Goal: Transaction & Acquisition: Download file/media

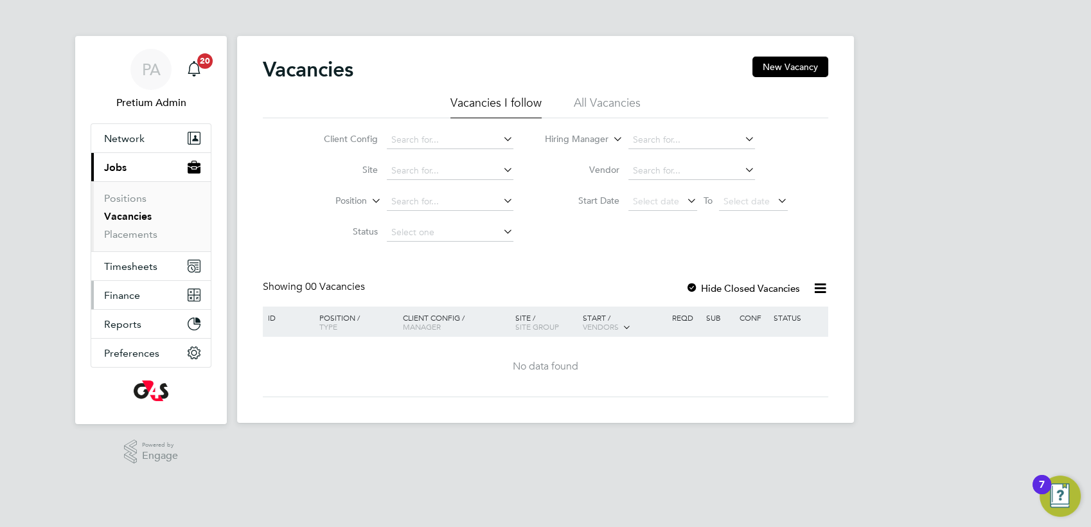
click at [138, 303] on button "Finance" at bounding box center [151, 295] width 120 height 28
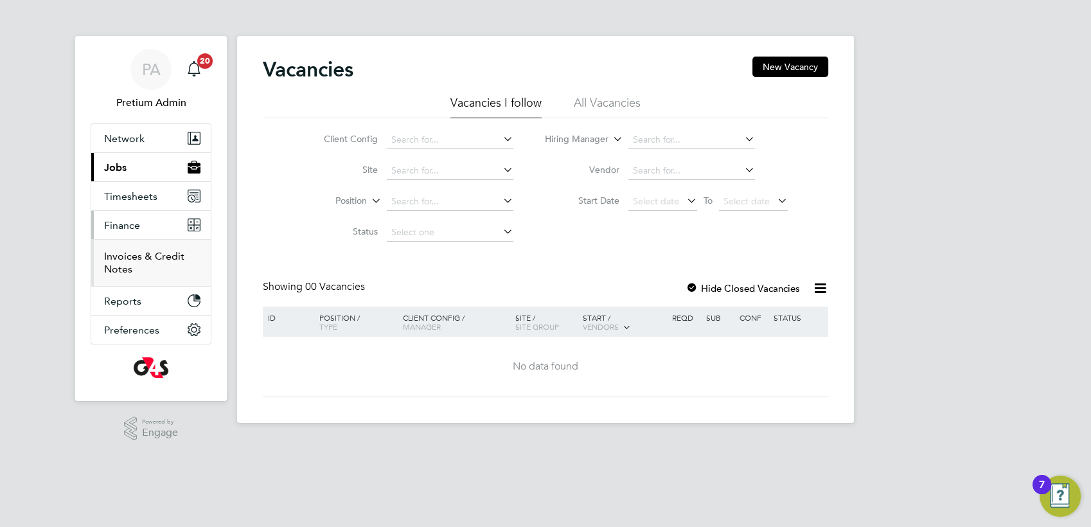
click at [118, 260] on link "Invoices & Credit Notes" at bounding box center [144, 262] width 80 height 25
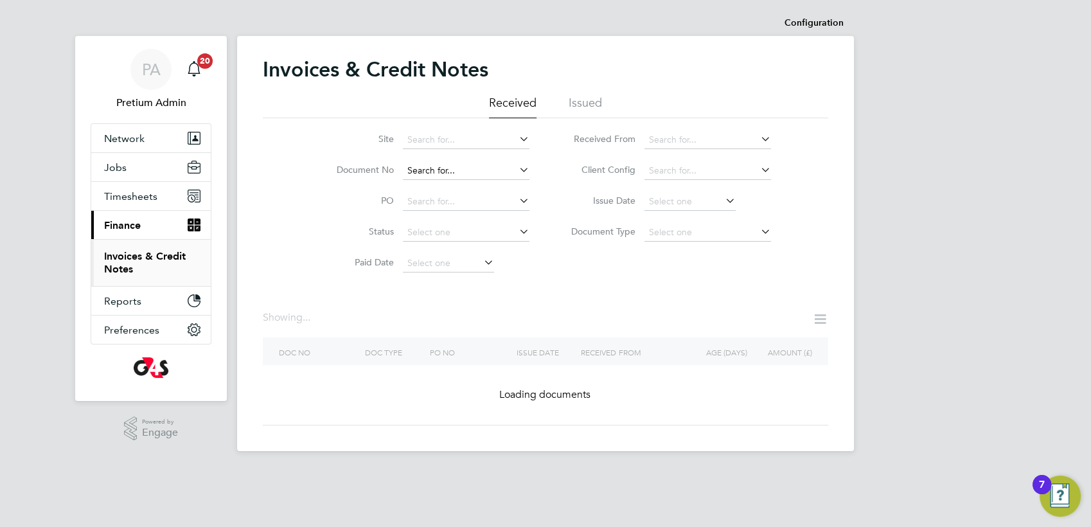
click at [436, 172] on input at bounding box center [466, 171] width 127 height 18
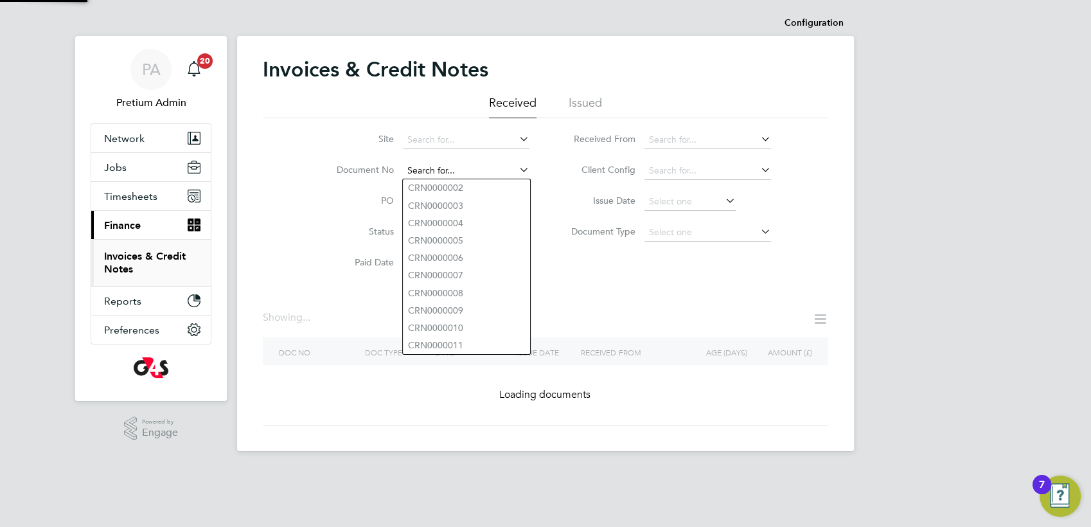
paste input "INV0007447"
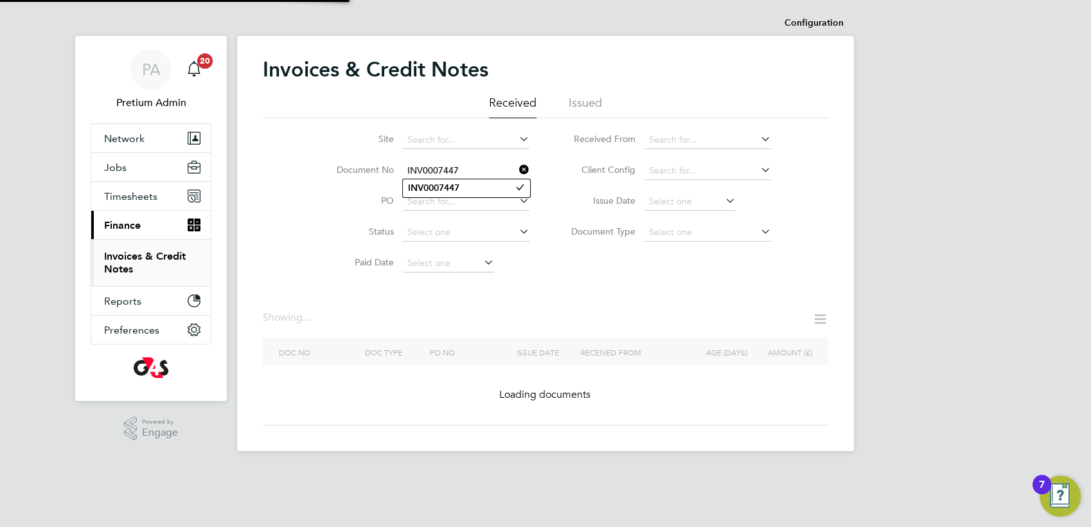
type input "INV0007447"
click at [470, 188] on li "INV0007447" at bounding box center [466, 187] width 127 height 17
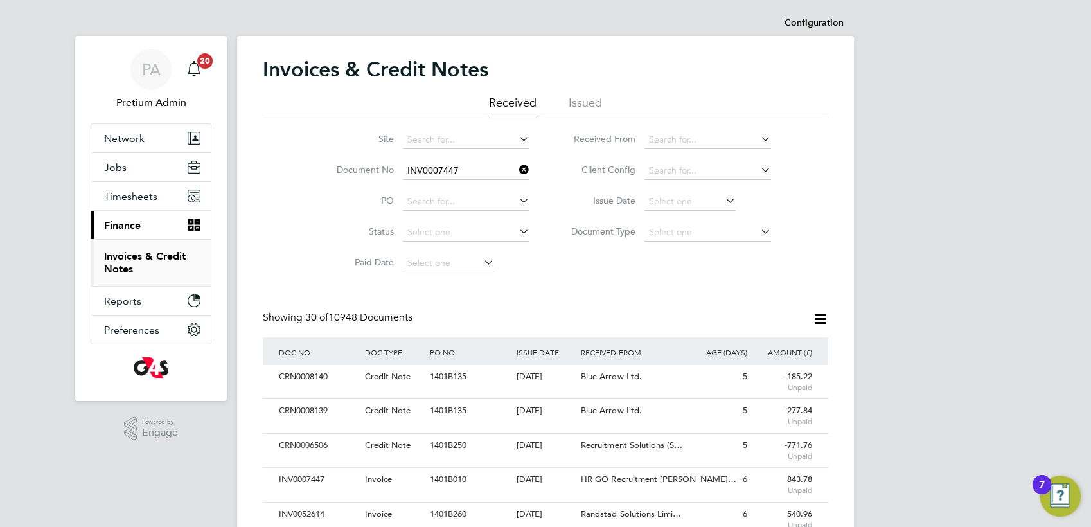
click at [517, 170] on icon at bounding box center [517, 170] width 0 height 18
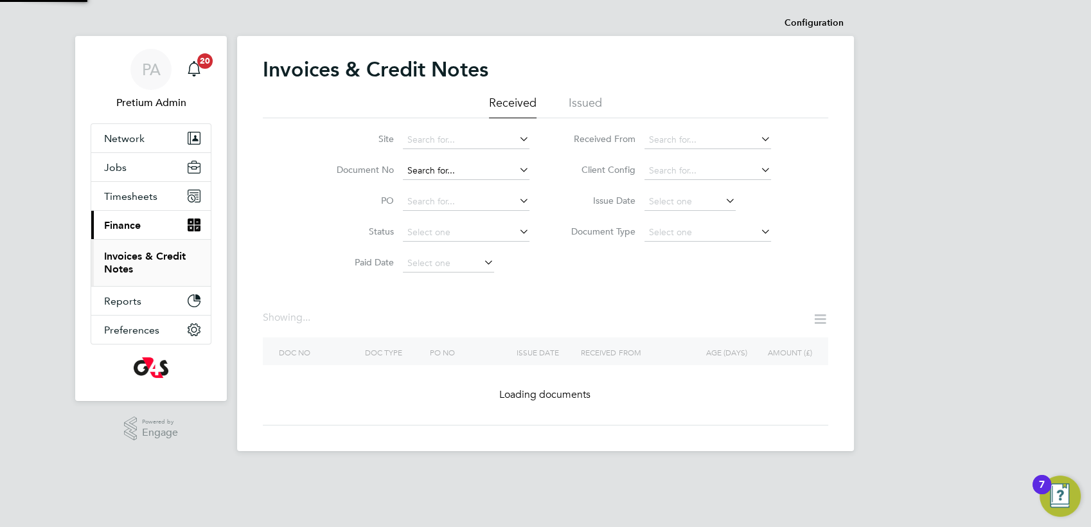
click at [483, 174] on input at bounding box center [466, 171] width 127 height 18
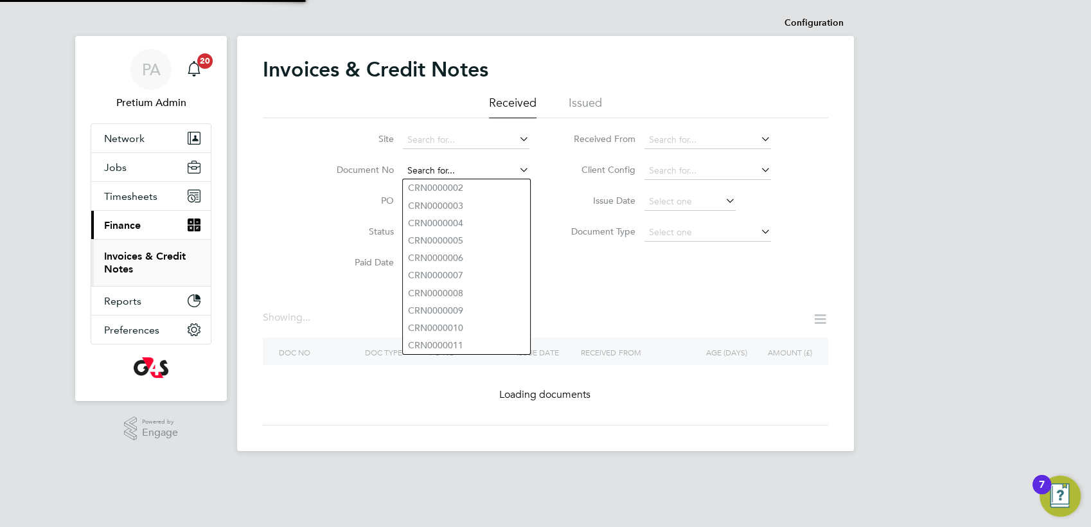
paste input "INV0007447"
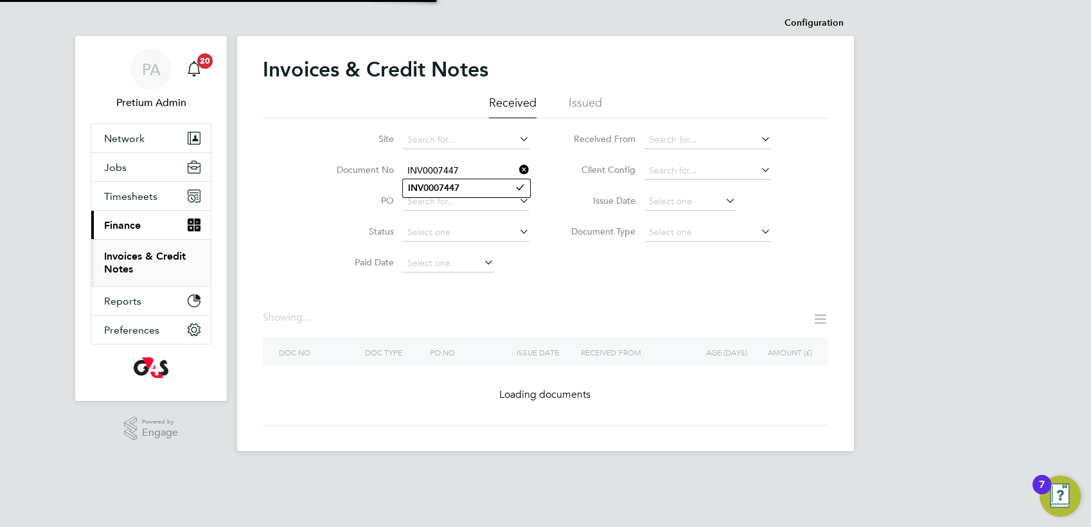
type input "INV0007447"
click at [456, 191] on b "INV0007447" at bounding box center [433, 187] width 51 height 11
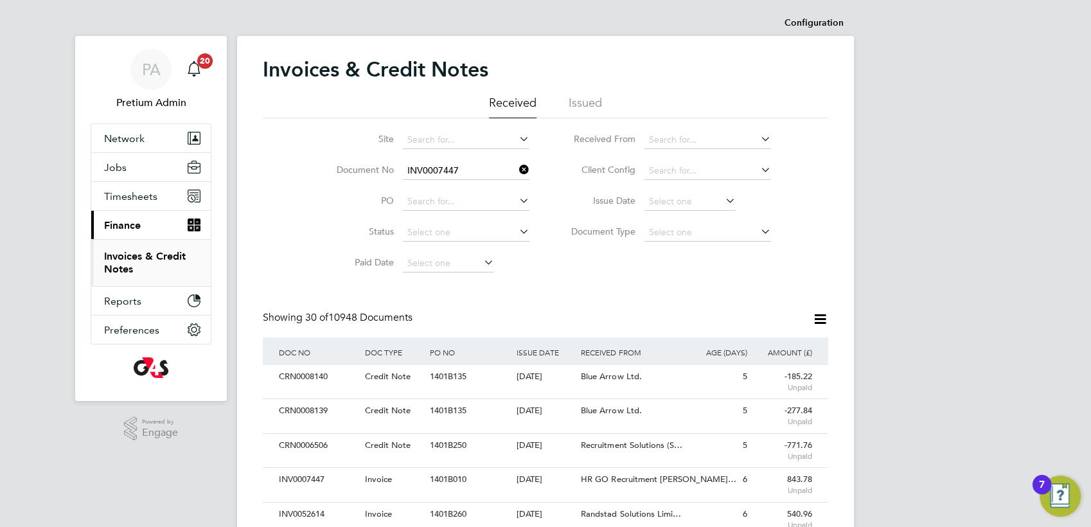
click at [517, 167] on icon at bounding box center [517, 170] width 0 height 18
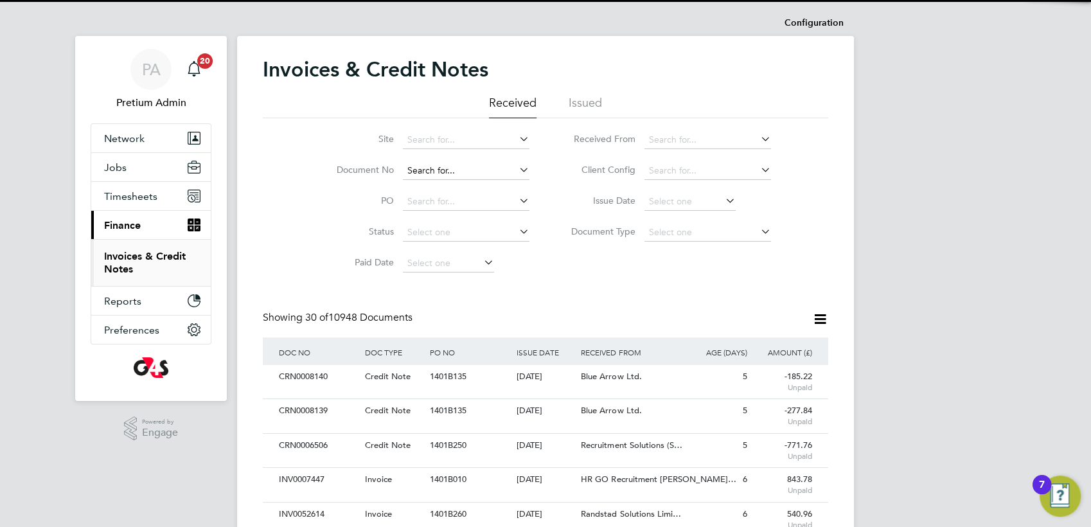
click at [472, 172] on input at bounding box center [466, 171] width 127 height 18
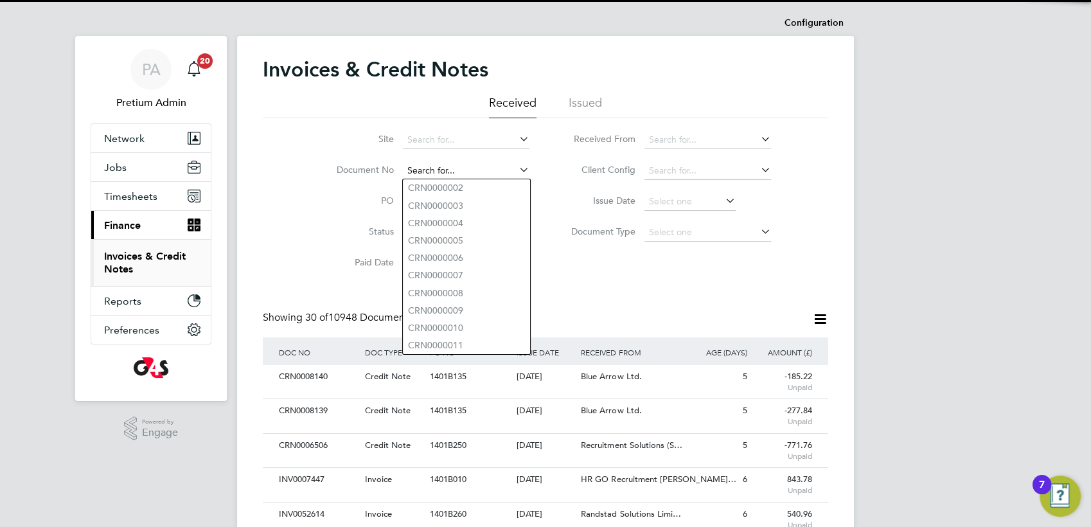
paste input "INV0007447"
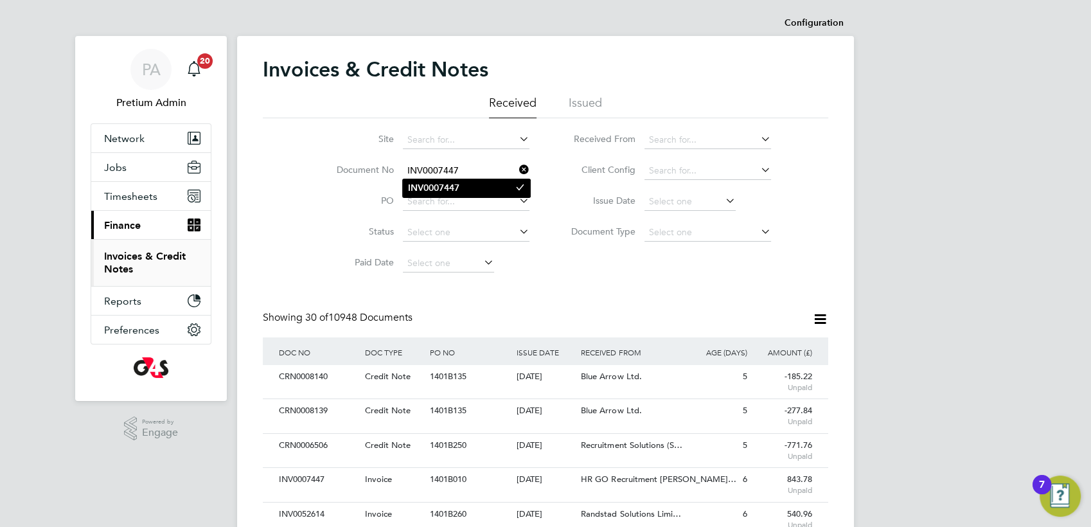
type input "INV0007447"
click at [477, 190] on li "INV0007447" at bounding box center [466, 187] width 127 height 17
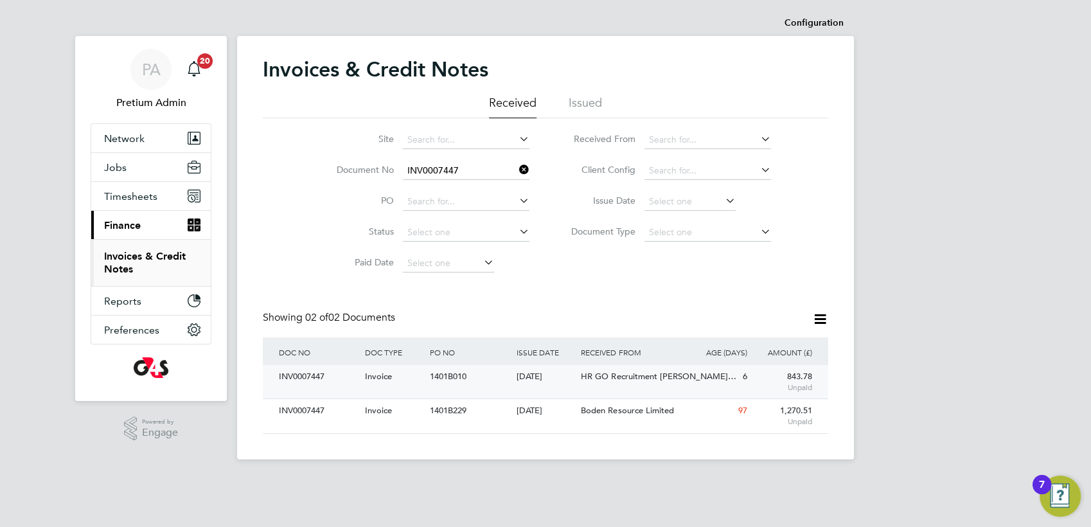
click at [498, 391] on div "INV0007447 Invoice 1401B010 05 Aug 2025 G4S Facilities Management (Uk) Limited …" at bounding box center [545, 381] width 565 height 33
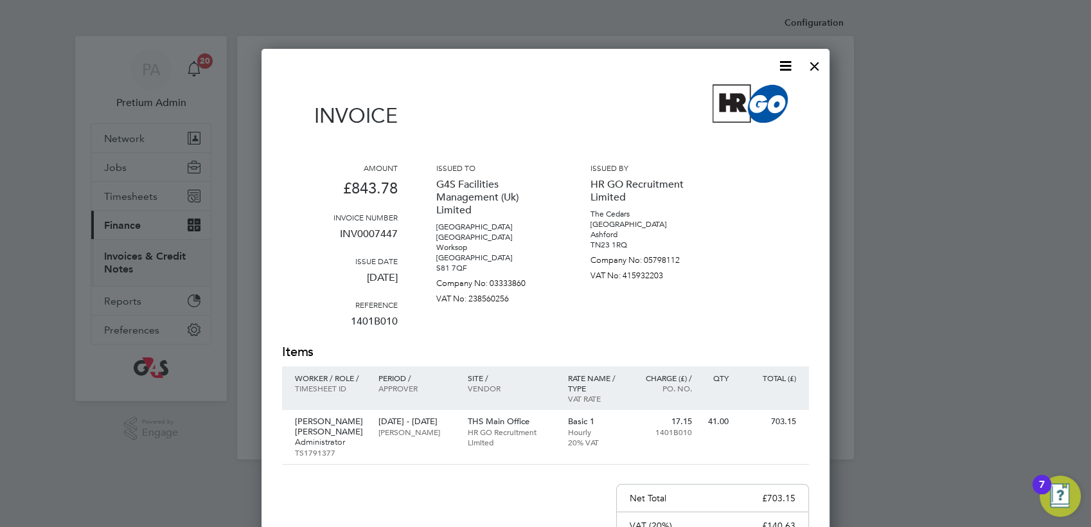
click at [782, 69] on icon at bounding box center [786, 66] width 16 height 16
click at [766, 94] on li "Download Invoice" at bounding box center [746, 96] width 89 height 18
click at [766, 94] on div "Configuration Configuration Invoices & Credit Notes Received Issued Site Docume…" at bounding box center [545, 234] width 617 height 449
click at [812, 69] on div at bounding box center [814, 62] width 23 height 23
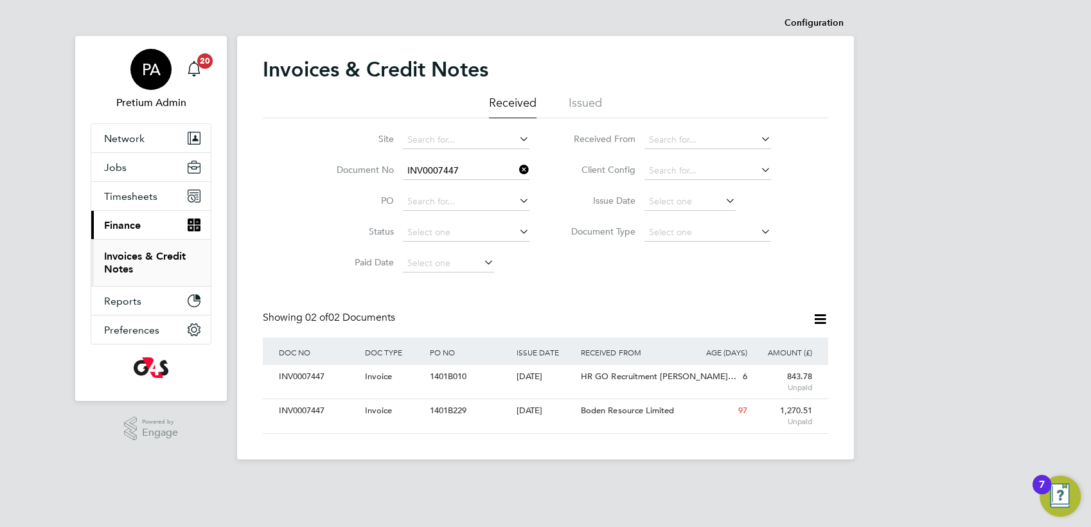
click at [143, 77] on span "PA" at bounding box center [151, 69] width 19 height 17
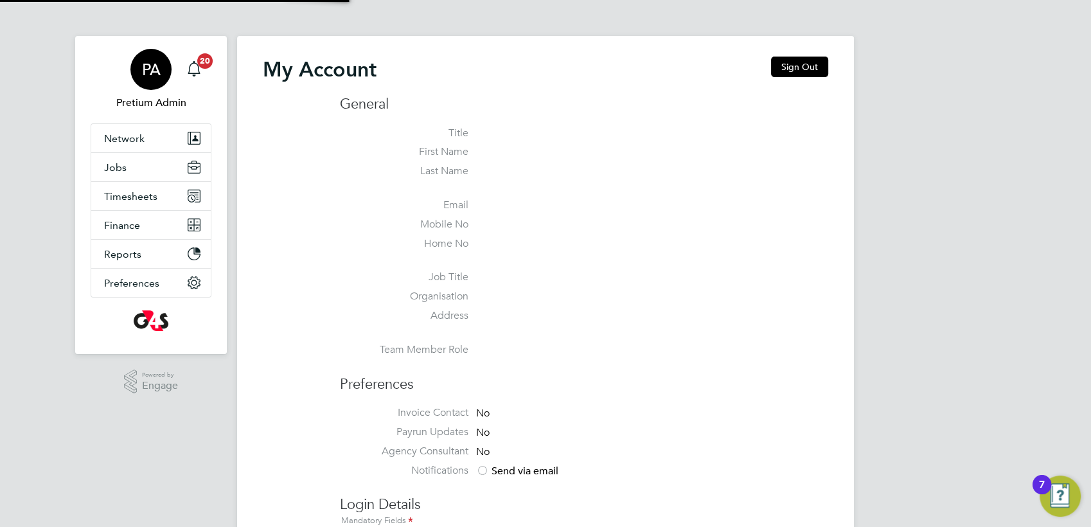
type input "account.support@pretiumresourcing.co.uk"
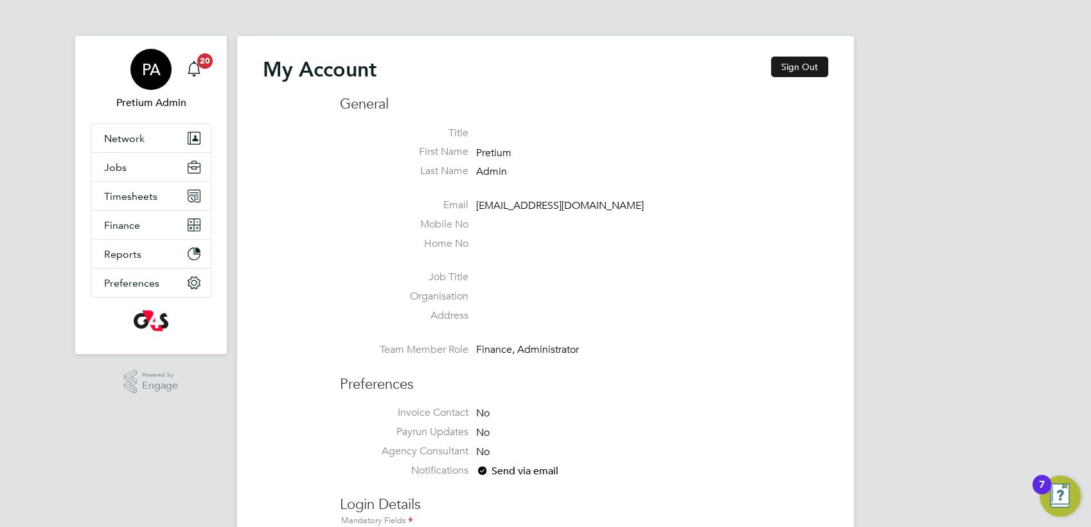
click at [806, 72] on button "Sign Out" at bounding box center [799, 67] width 57 height 21
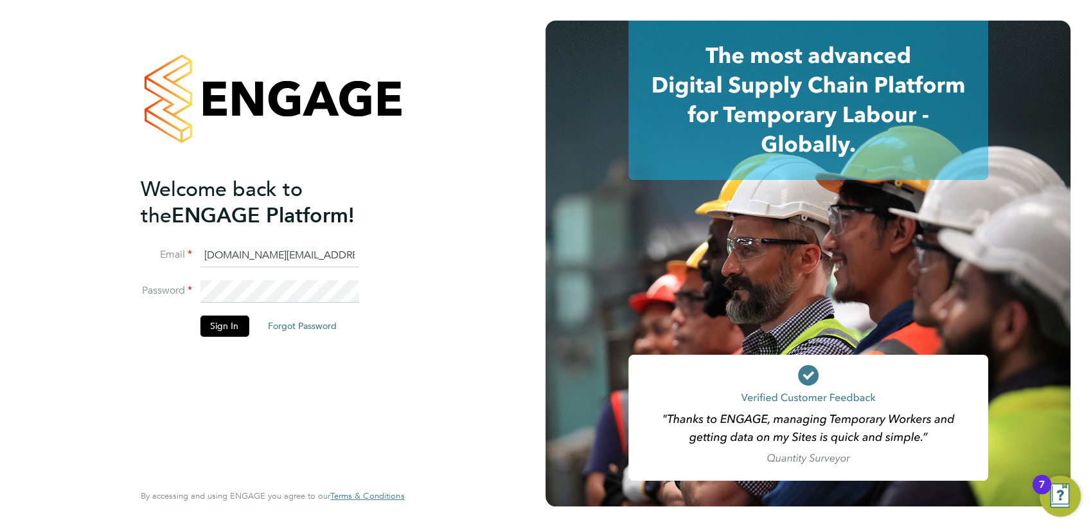
click at [268, 251] on input "account.support@pretiumresourcing.co.uk" at bounding box center [279, 255] width 159 height 23
type input "G4S@pretiumresourcing.co.uk"
click at [233, 326] on button "Sign In" at bounding box center [224, 326] width 49 height 21
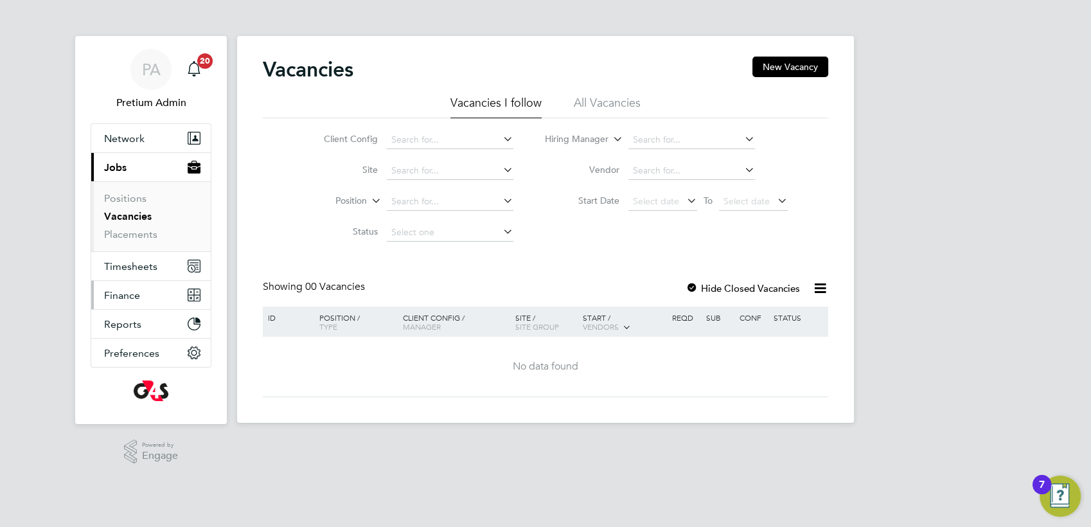
click at [149, 293] on button "Finance" at bounding box center [151, 295] width 120 height 28
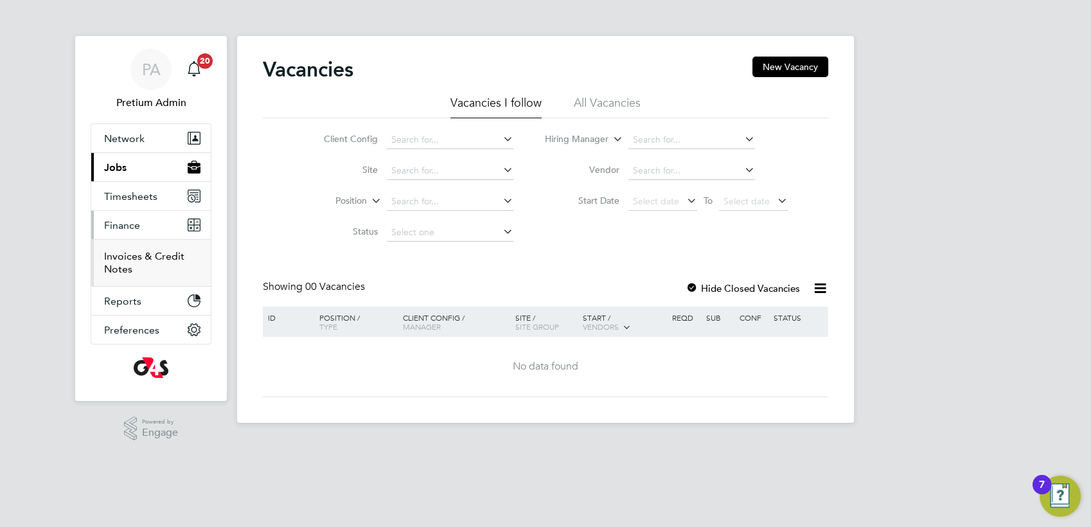
click at [138, 258] on link "Invoices & Credit Notes" at bounding box center [144, 262] width 80 height 25
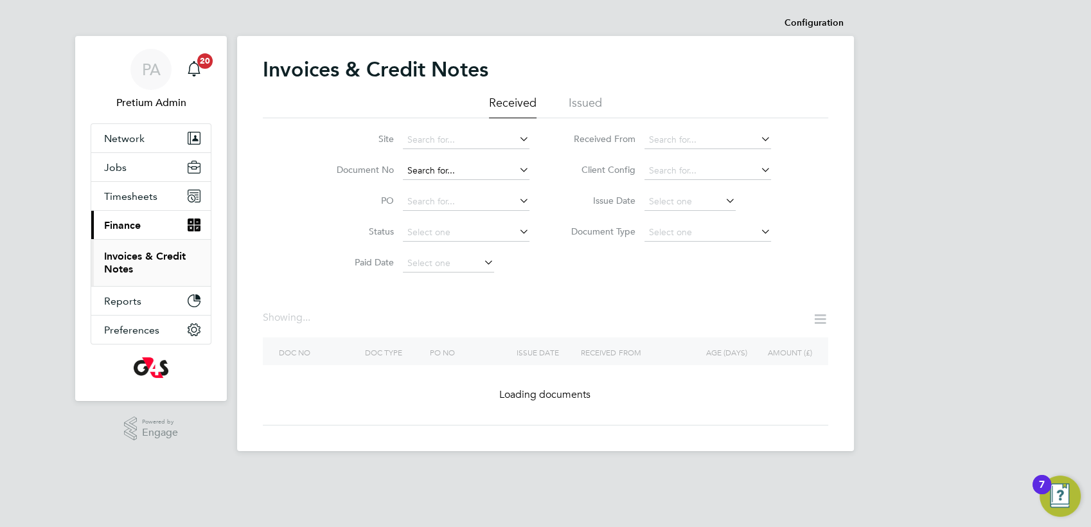
click at [476, 167] on input at bounding box center [466, 171] width 127 height 18
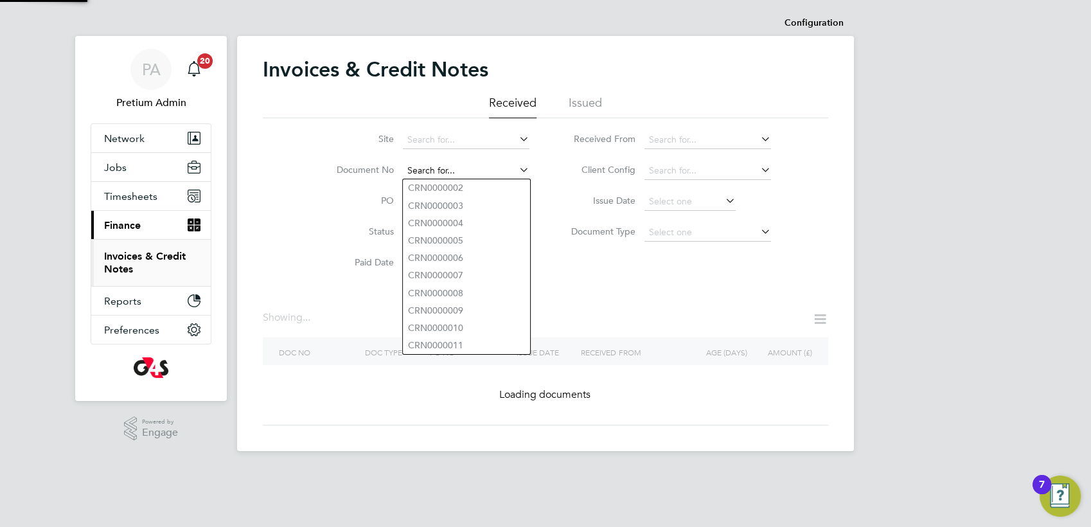
paste input "INV0007447"
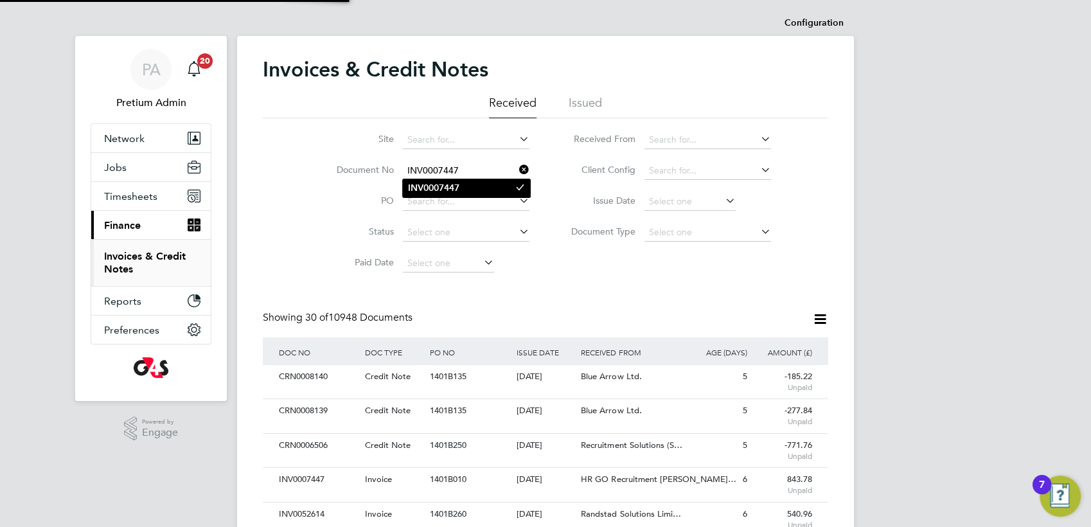
type input "INV0007447"
click at [464, 188] on li "INV0007447" at bounding box center [466, 187] width 127 height 17
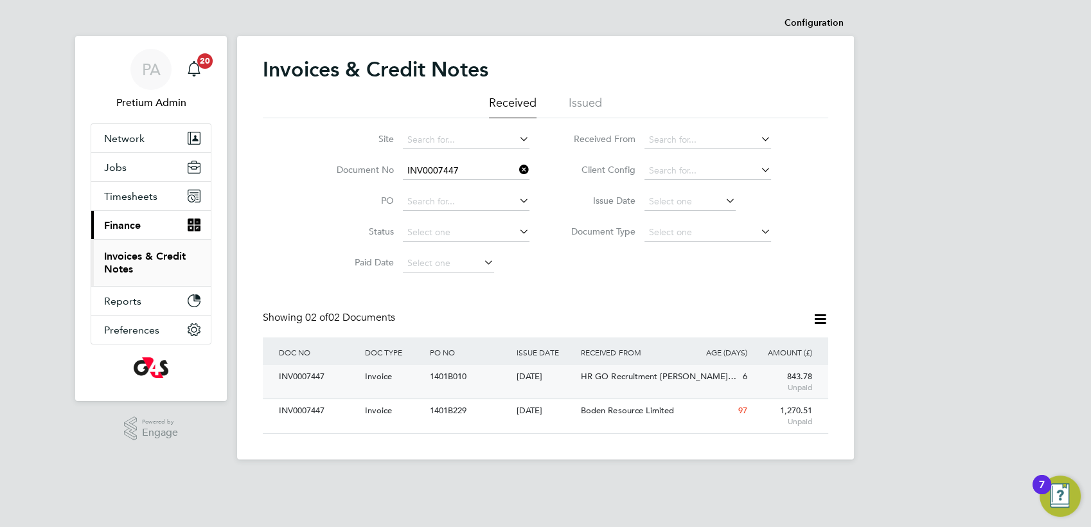
click at [491, 384] on div "1401B010" at bounding box center [470, 377] width 86 height 24
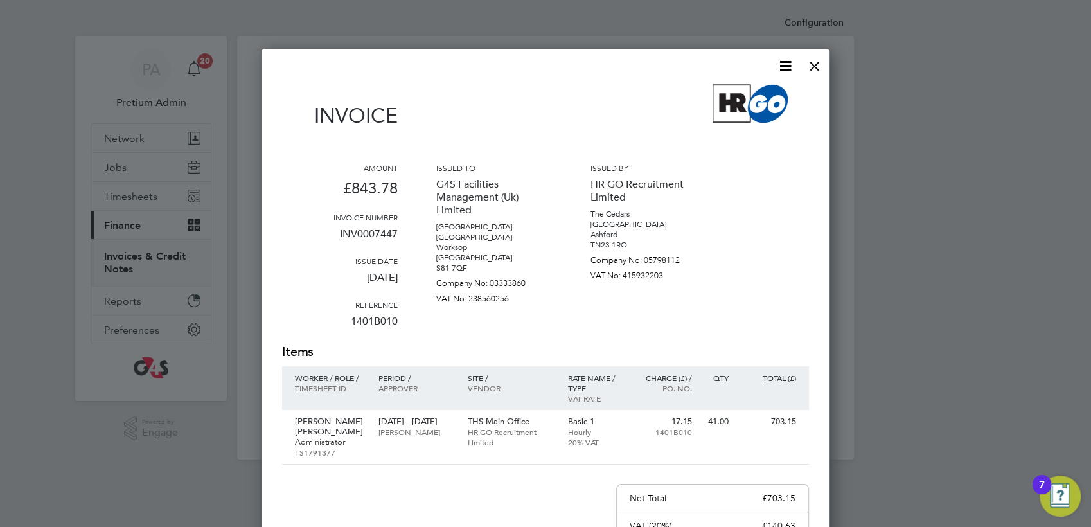
click at [787, 69] on icon at bounding box center [786, 66] width 16 height 16
click at [743, 95] on li "Download Invoice" at bounding box center [746, 96] width 89 height 18
click at [627, 98] on div "Invoice" at bounding box center [545, 112] width 527 height 57
click at [819, 66] on div at bounding box center [814, 62] width 23 height 23
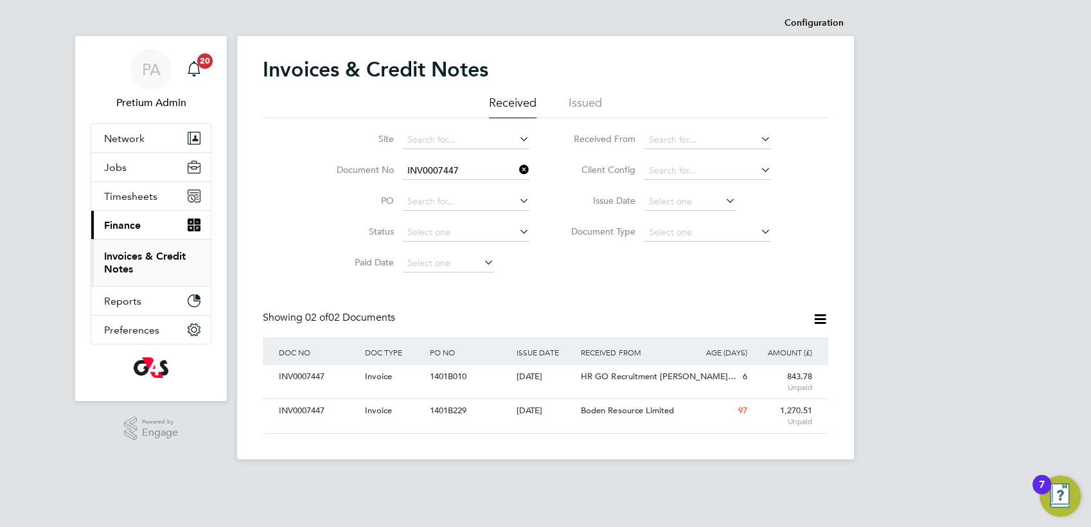
click at [487, 172] on input "INV0007447" at bounding box center [466, 171] width 127 height 18
paste input "INV0052614"
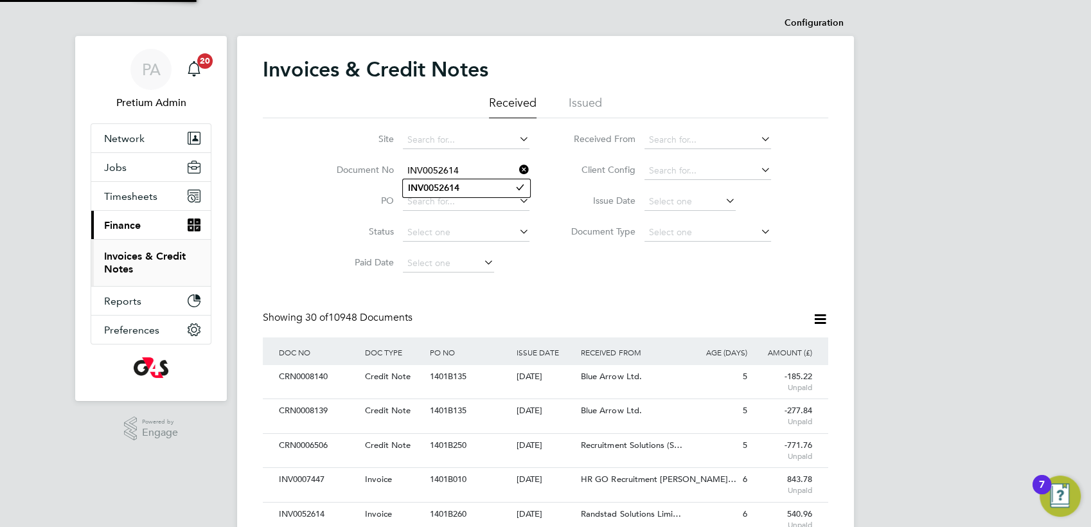
type input "INV0052614"
click at [476, 185] on li "INV0052614" at bounding box center [466, 187] width 127 height 17
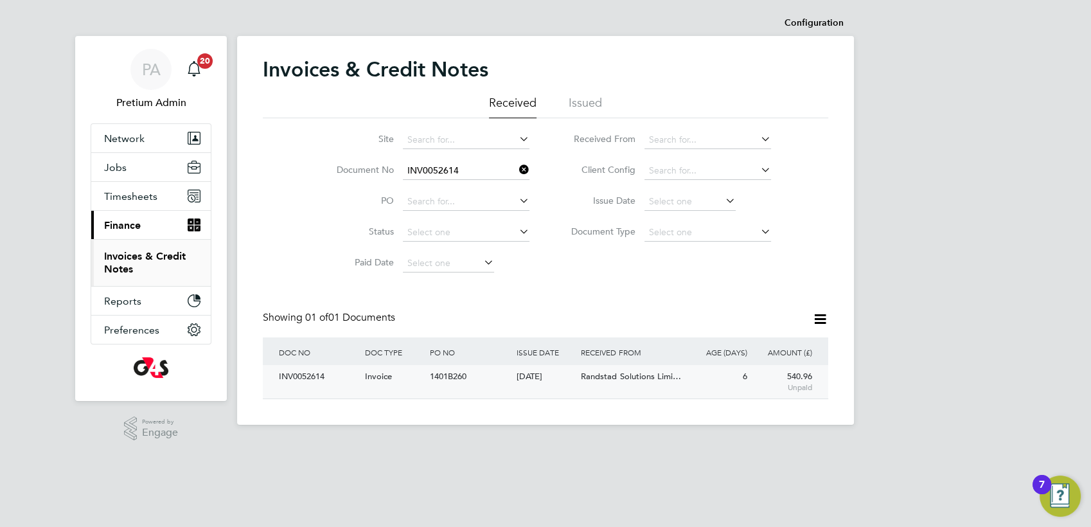
click at [495, 393] on div "INV0052614 Invoice 1401B260 05 Aug 2025 G4S Facilities Management (Uk) Limited …" at bounding box center [545, 381] width 565 height 33
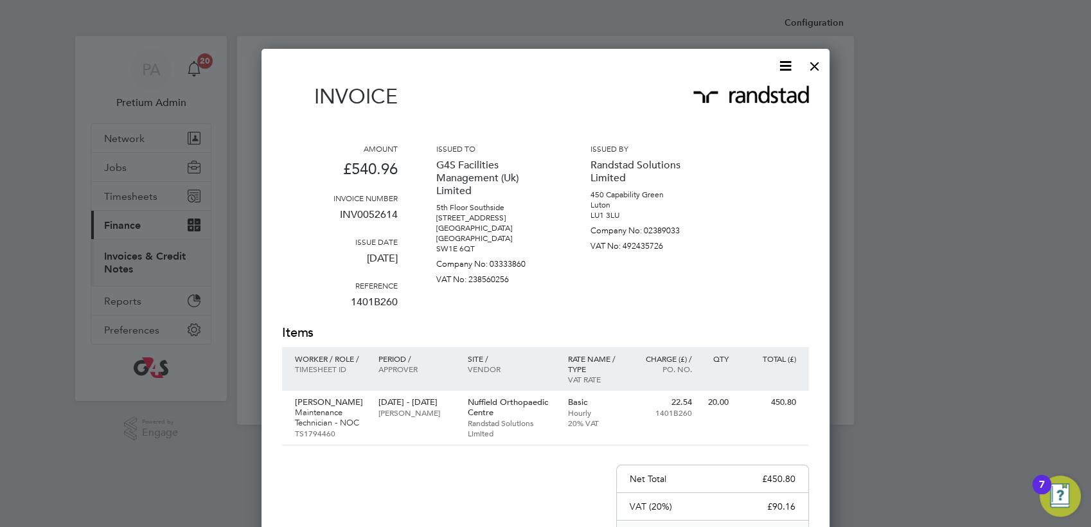
click at [794, 67] on icon at bounding box center [786, 66] width 16 height 16
click at [759, 91] on li "Download Invoice" at bounding box center [746, 96] width 89 height 18
click at [654, 85] on div "Invoice" at bounding box center [545, 102] width 527 height 37
click at [815, 73] on div at bounding box center [814, 62] width 23 height 23
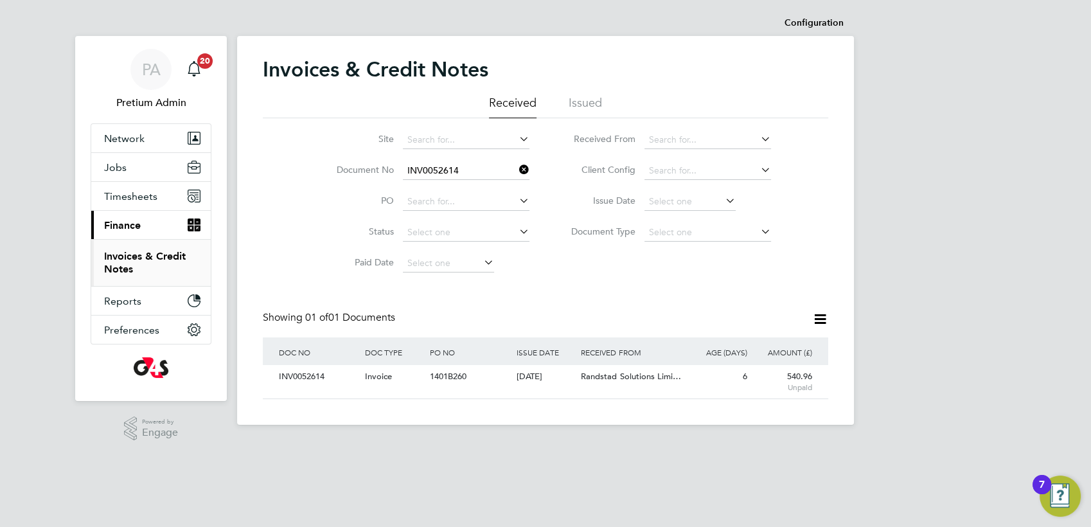
click at [470, 170] on input "INV0052614" at bounding box center [466, 171] width 127 height 18
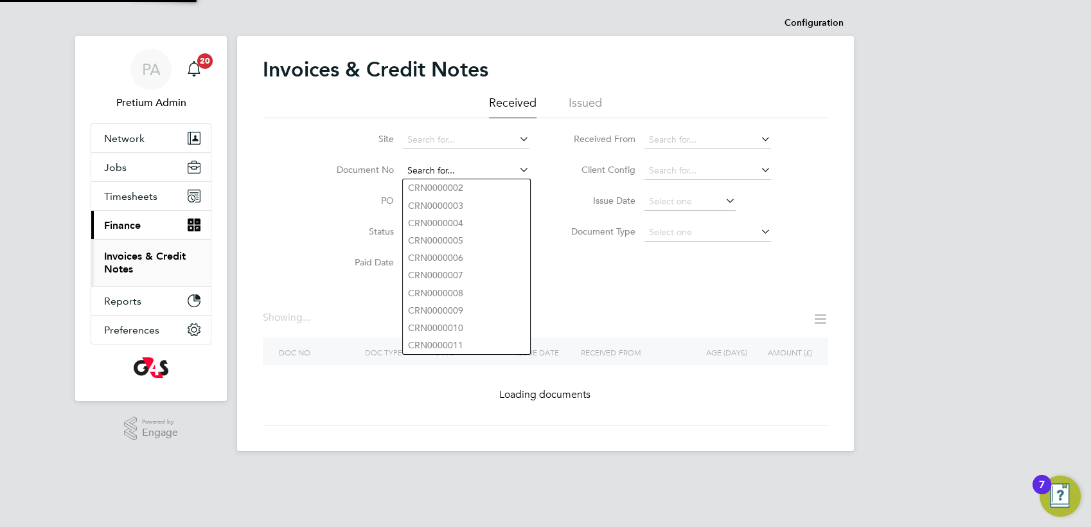
paste input "CRN0031477"
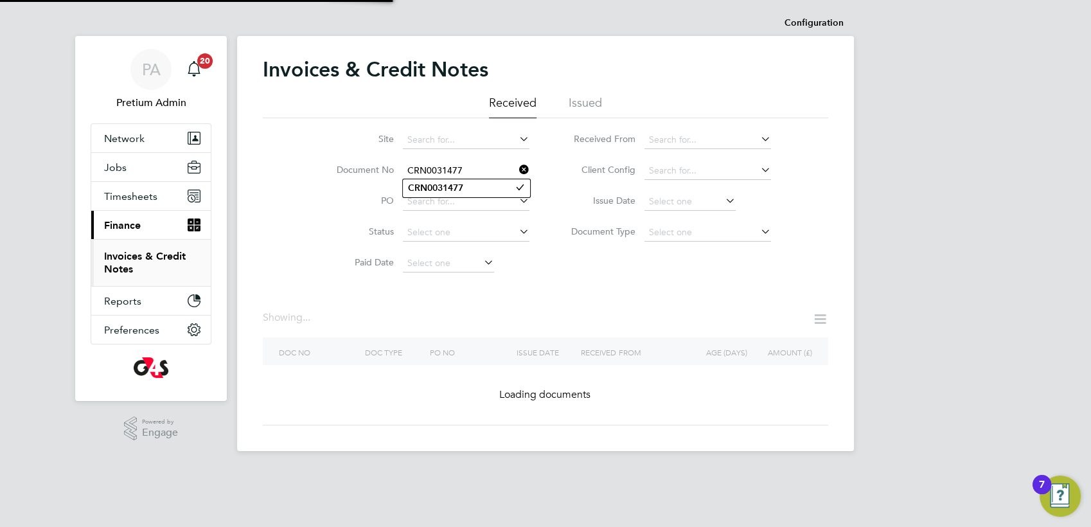
type input "CRN0031477"
click at [476, 187] on li "CRN0031477" at bounding box center [466, 187] width 127 height 17
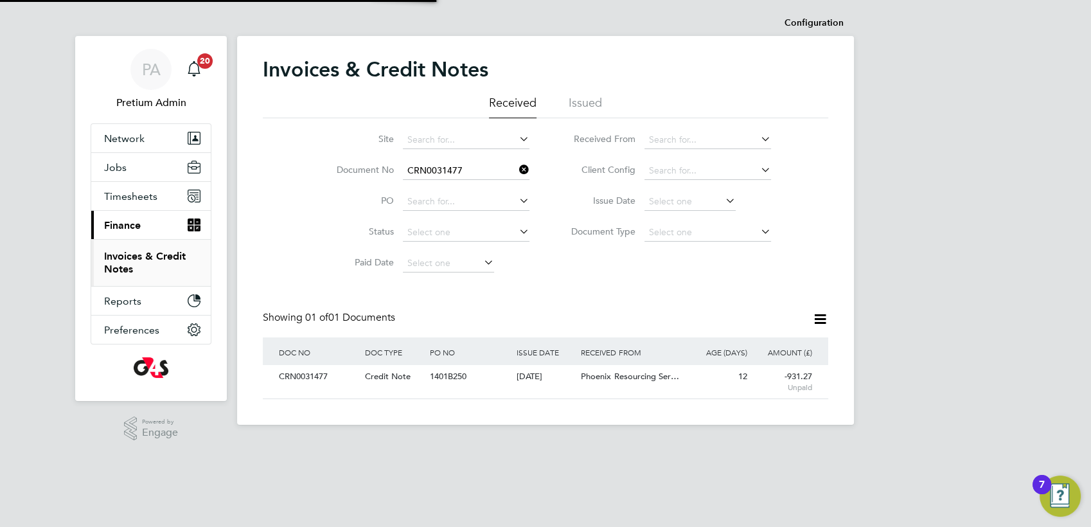
scroll to position [24, 108]
click at [542, 389] on div "CRN0031477 Credit Note 1401B250 30 Jul 2025 G4S Facilities Management (Uk) Limi…" at bounding box center [545, 381] width 565 height 33
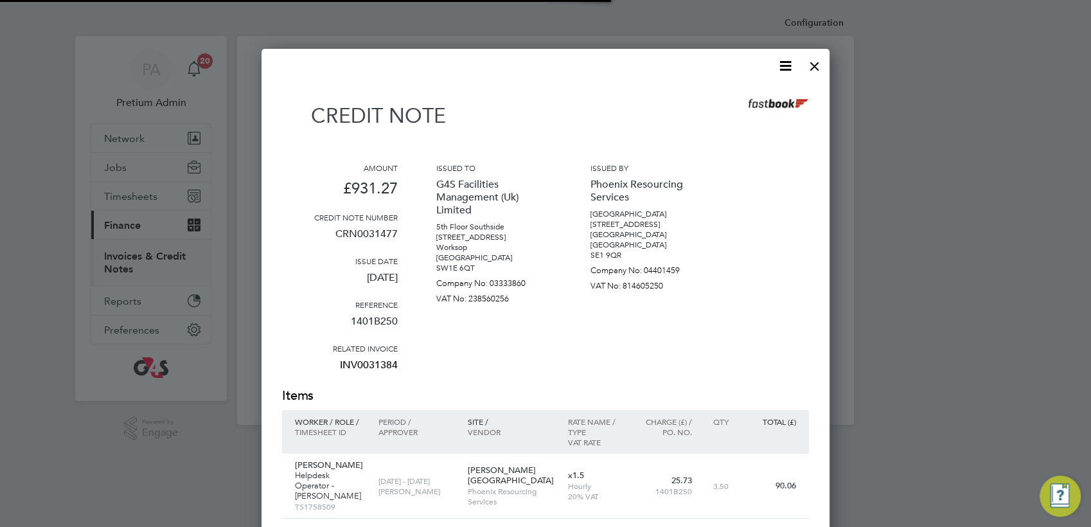
scroll to position [813, 568]
click at [788, 67] on icon at bounding box center [786, 66] width 16 height 16
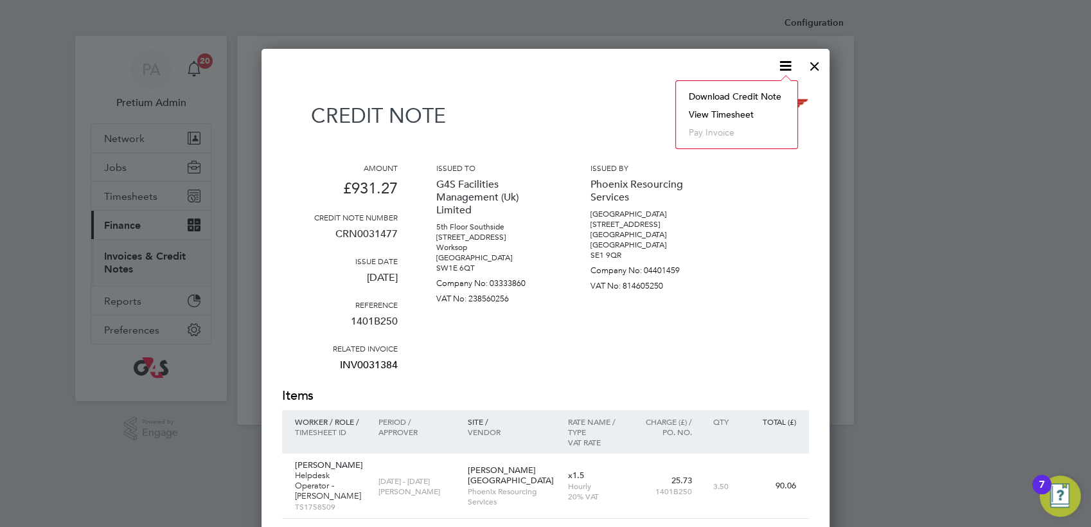
click at [728, 96] on li "Download Credit Note" at bounding box center [736, 96] width 109 height 18
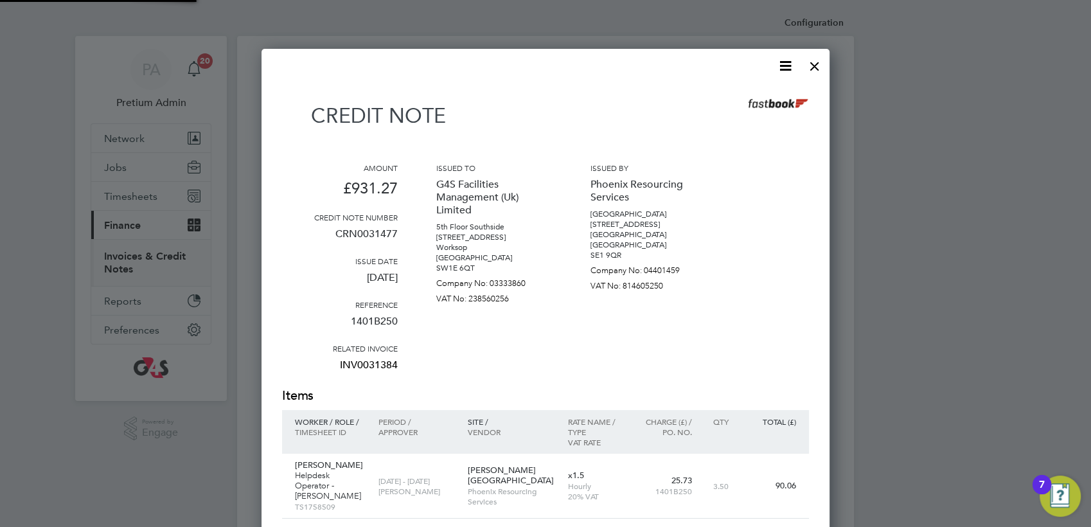
scroll to position [24, 87]
click at [637, 131] on div "Credit note" at bounding box center [545, 112] width 527 height 57
click at [816, 65] on div at bounding box center [814, 62] width 23 height 23
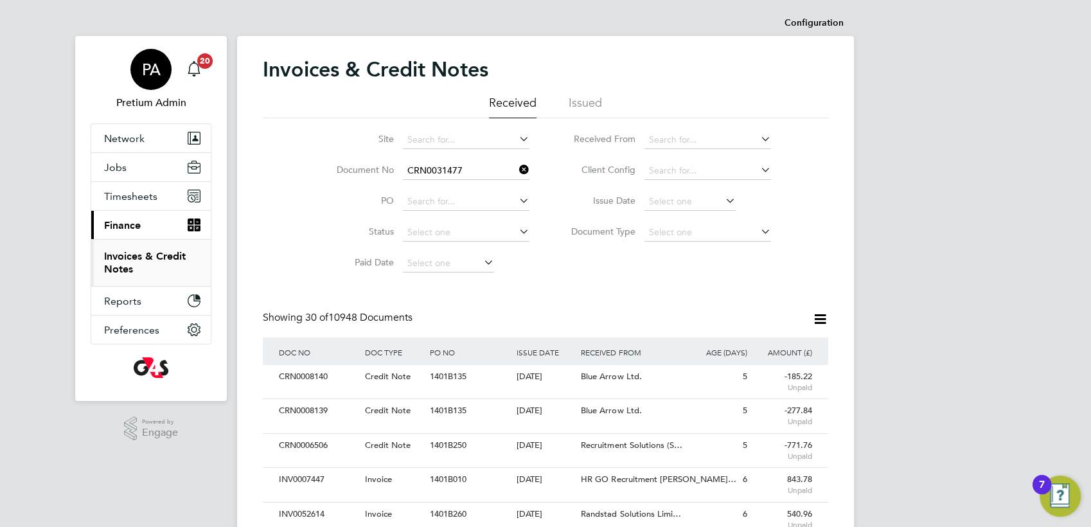
click at [164, 73] on div "PA" at bounding box center [150, 69] width 41 height 41
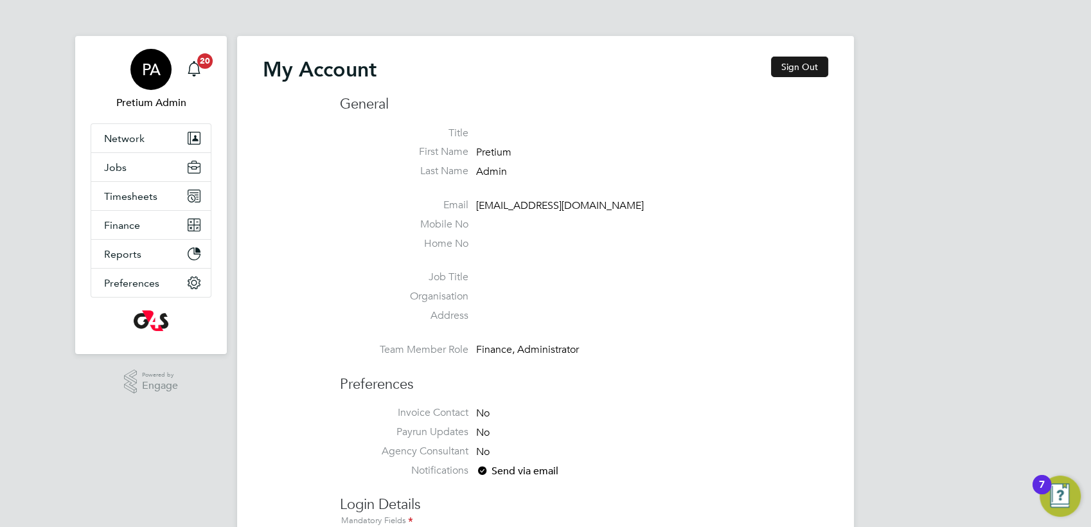
click at [792, 68] on button "Sign Out" at bounding box center [799, 67] width 57 height 21
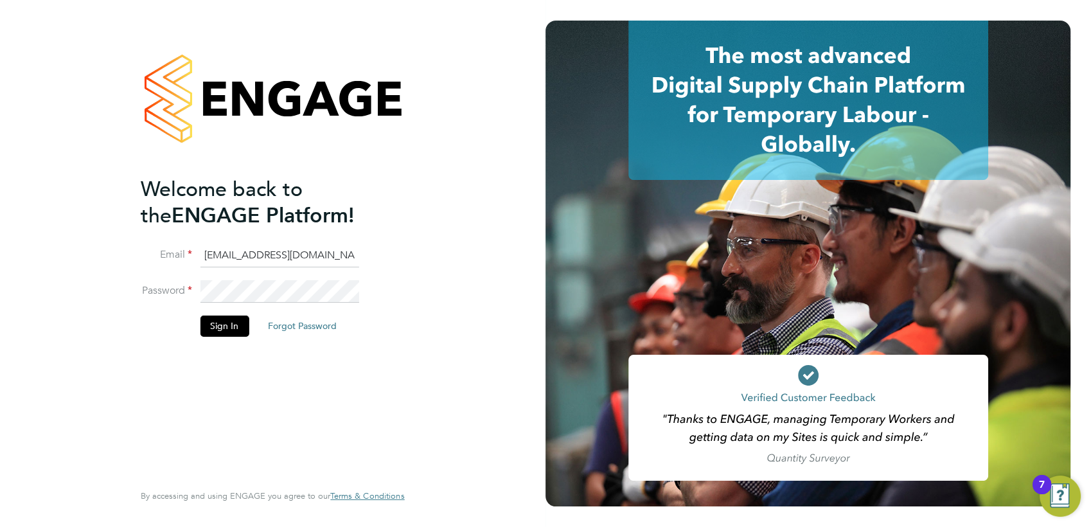
click at [229, 261] on input "G4S@pretiumresourcing.co.uk" at bounding box center [279, 255] width 159 height 23
type input "g4sess@pretiumresourcing.co.uk"
click at [216, 318] on button "Sign In" at bounding box center [224, 326] width 49 height 21
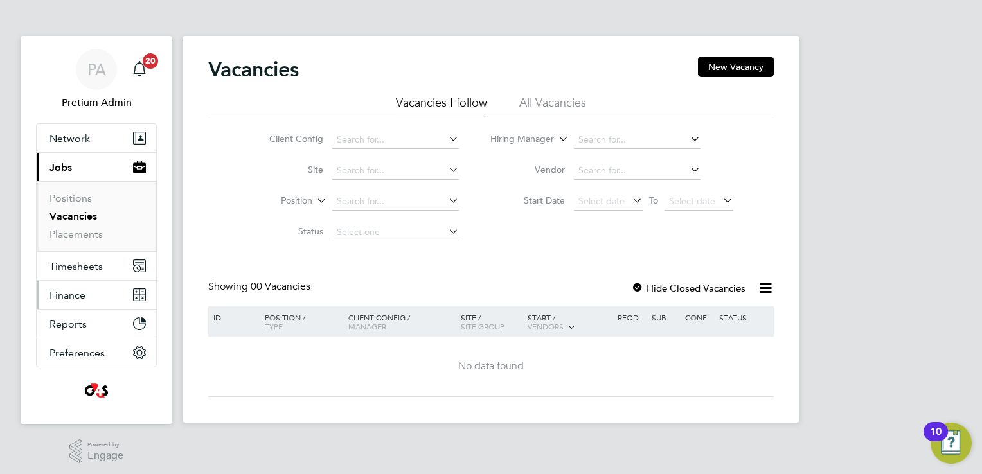
click at [85, 294] on span "Finance" at bounding box center [67, 295] width 36 height 12
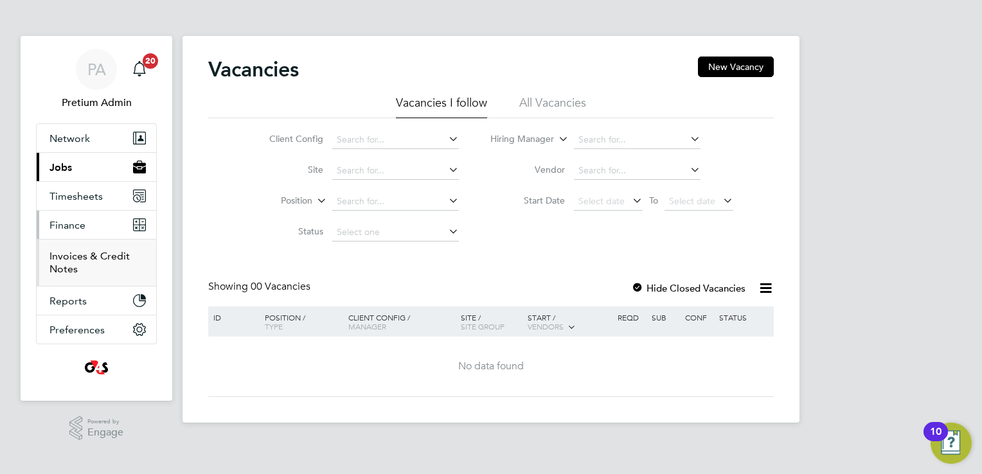
click at [71, 261] on link "Invoices & Credit Notes" at bounding box center [89, 262] width 80 height 25
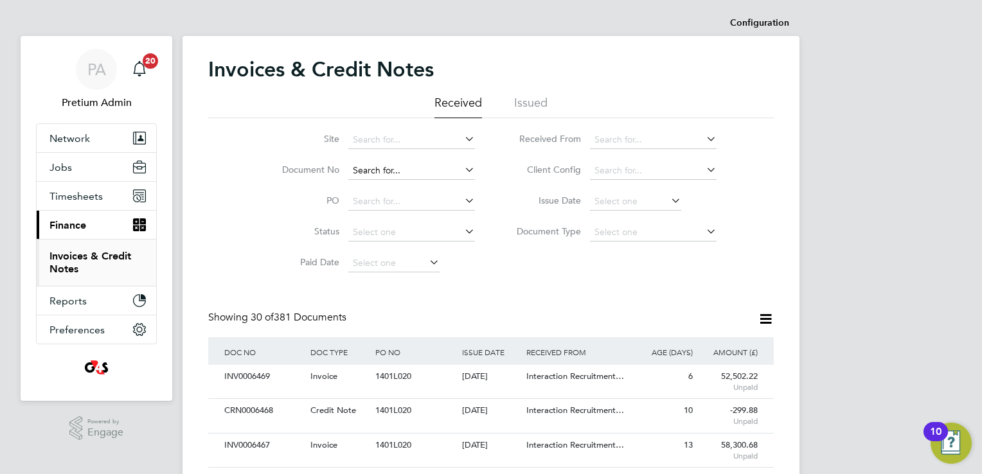
click at [393, 170] on input at bounding box center [411, 171] width 127 height 18
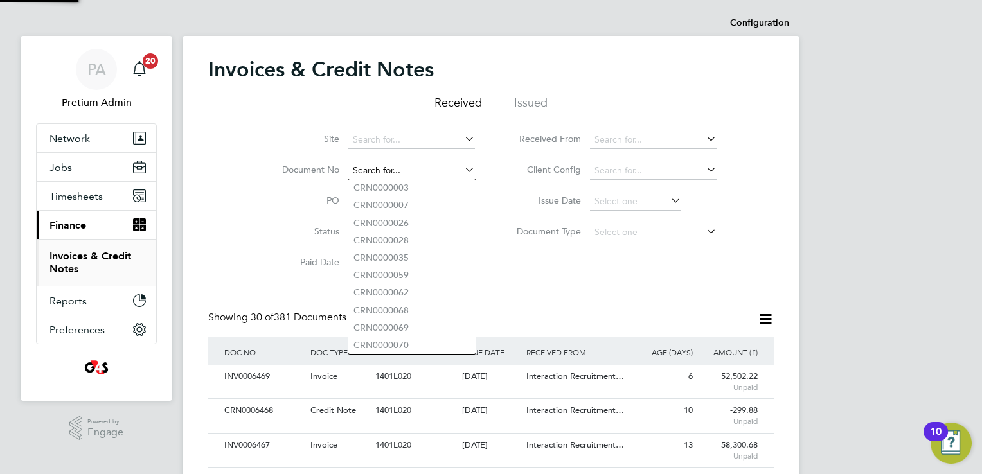
paste input "INV0006469"
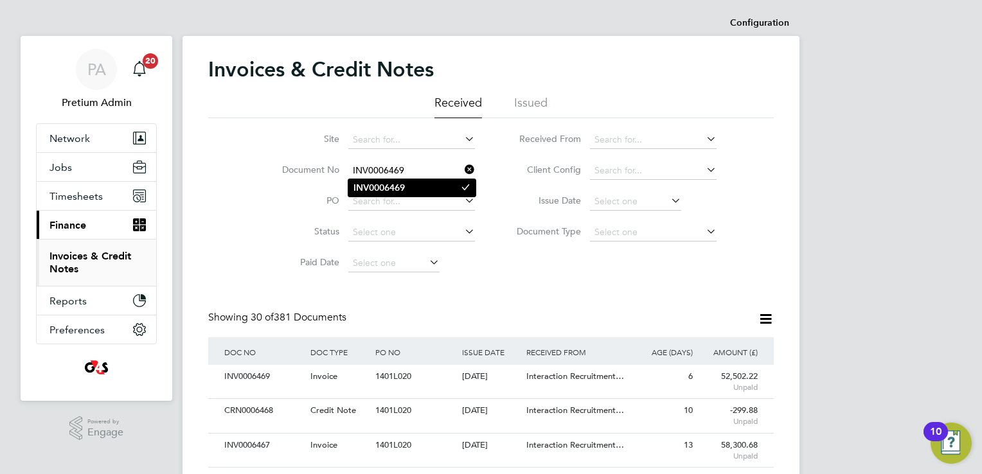
type input "INV0006469"
click at [431, 190] on li "INV0006469" at bounding box center [411, 187] width 127 height 17
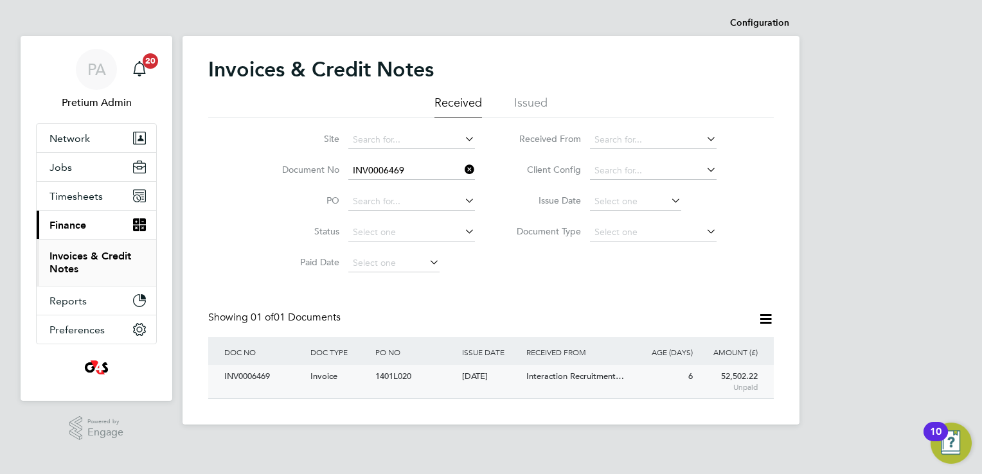
click at [434, 379] on div "1401L020" at bounding box center [415, 377] width 86 height 24
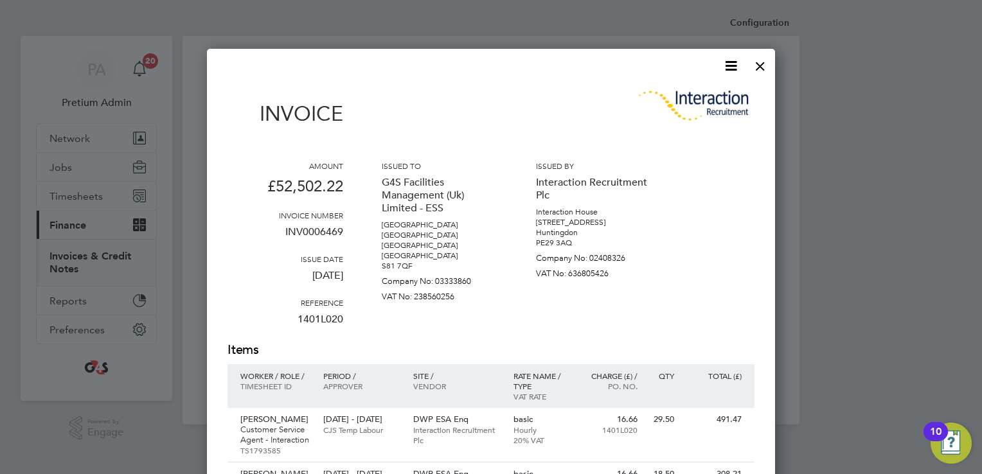
click at [733, 60] on icon at bounding box center [731, 66] width 16 height 16
click at [688, 98] on li "Download Invoice" at bounding box center [692, 96] width 89 height 18
click at [754, 71] on div at bounding box center [760, 62] width 23 height 23
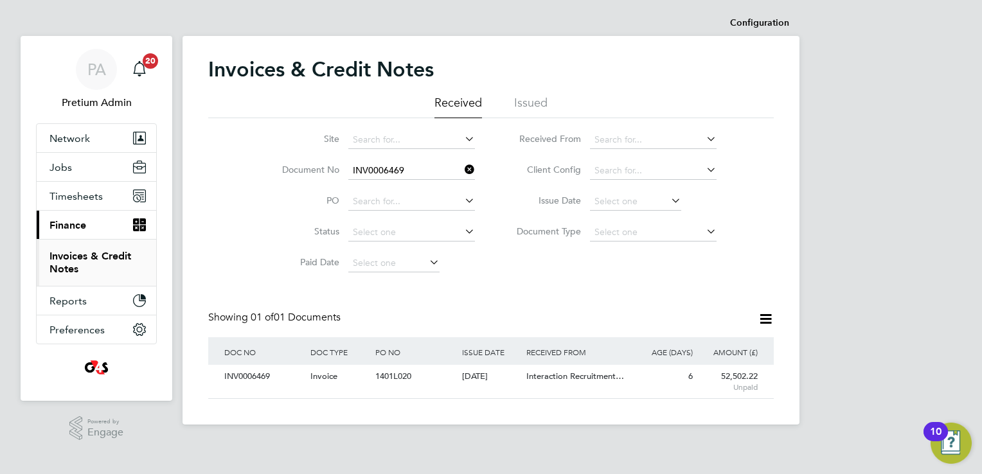
click at [394, 174] on input "INV0006469" at bounding box center [411, 171] width 127 height 18
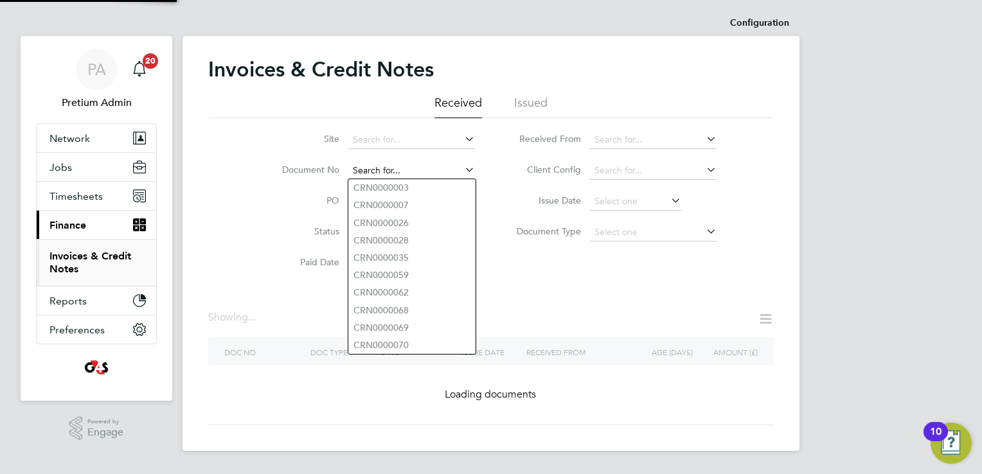
paste input "CRN0006468"
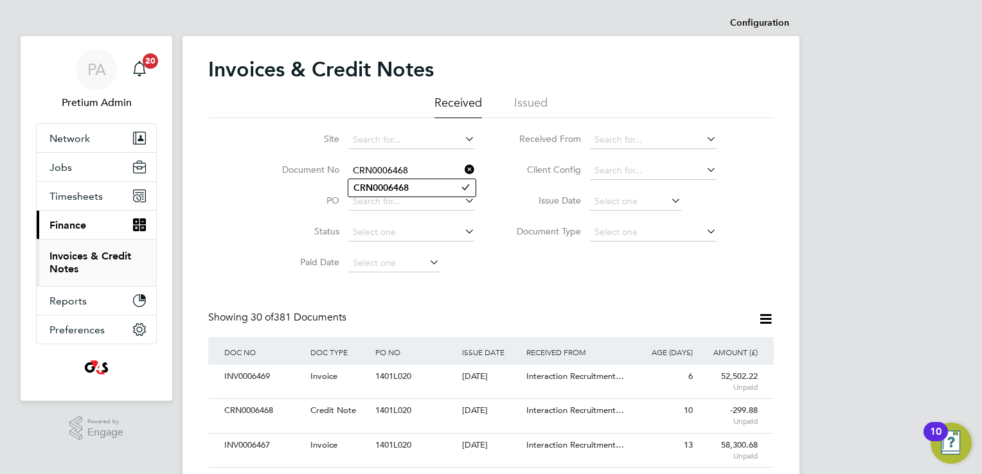
type input "CRN0006468"
click at [395, 189] on b "CRN0006468" at bounding box center [380, 187] width 55 height 11
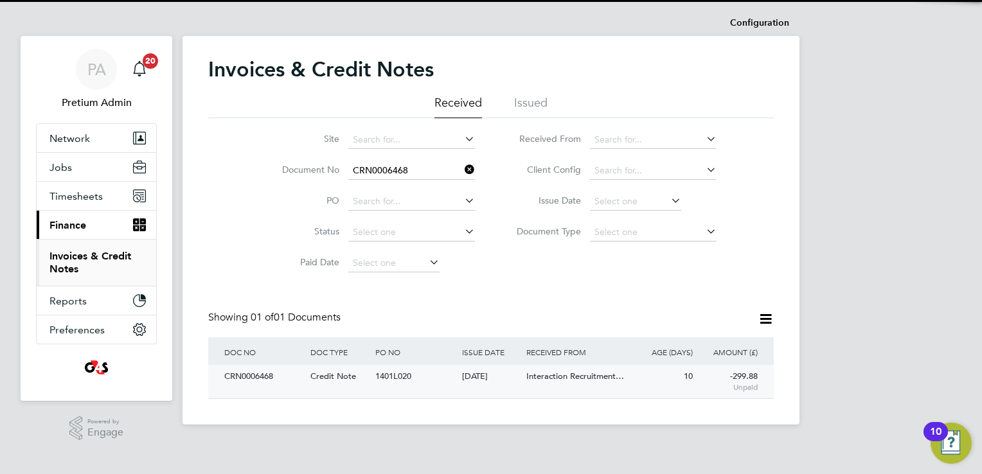
click at [437, 387] on div "1401L020" at bounding box center [415, 377] width 86 height 24
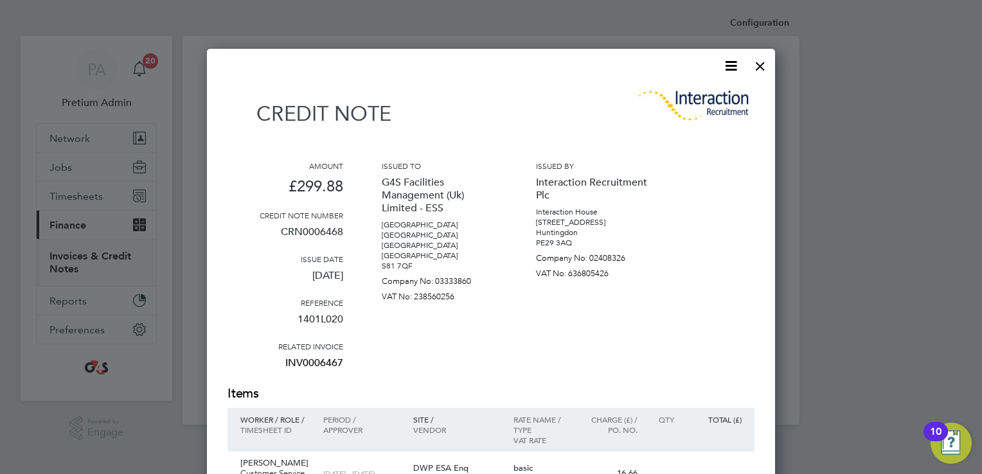
click at [728, 66] on icon at bounding box center [731, 66] width 16 height 16
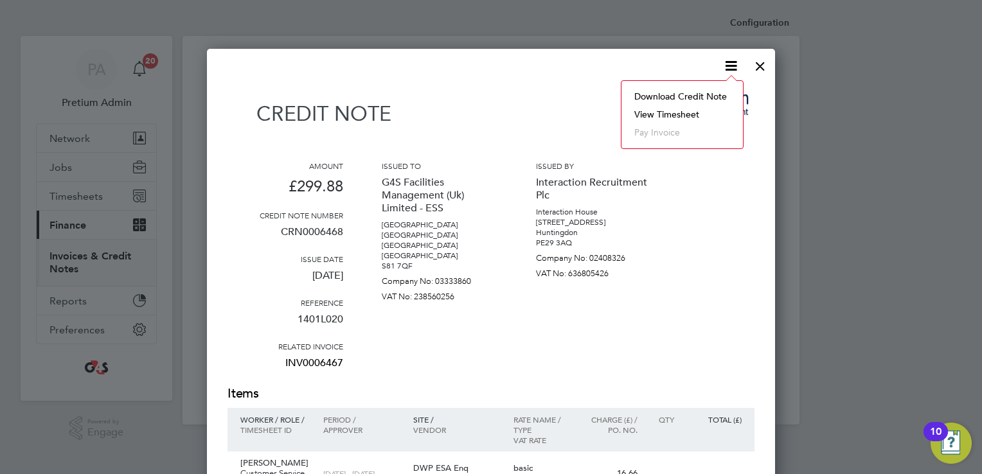
click at [691, 94] on li "Download Credit Note" at bounding box center [682, 96] width 109 height 18
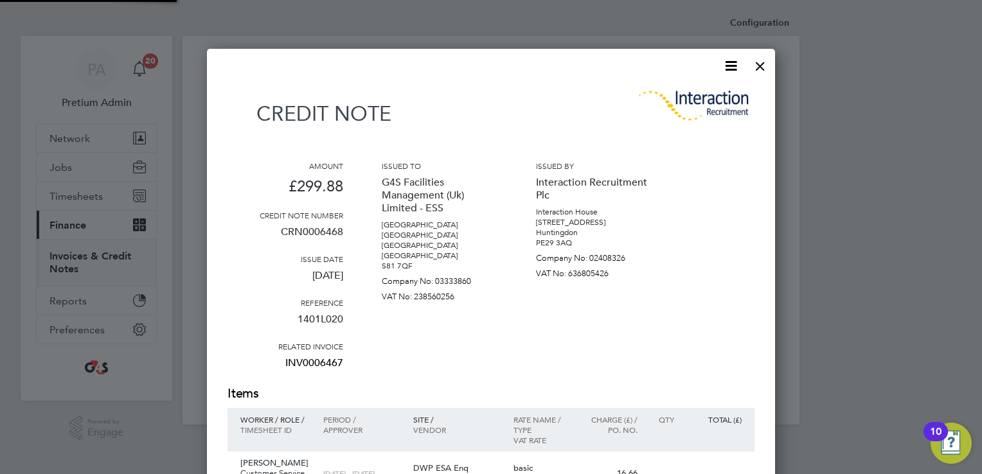
click at [567, 120] on div "Credit note" at bounding box center [490, 111] width 527 height 55
click at [764, 64] on div at bounding box center [760, 62] width 23 height 23
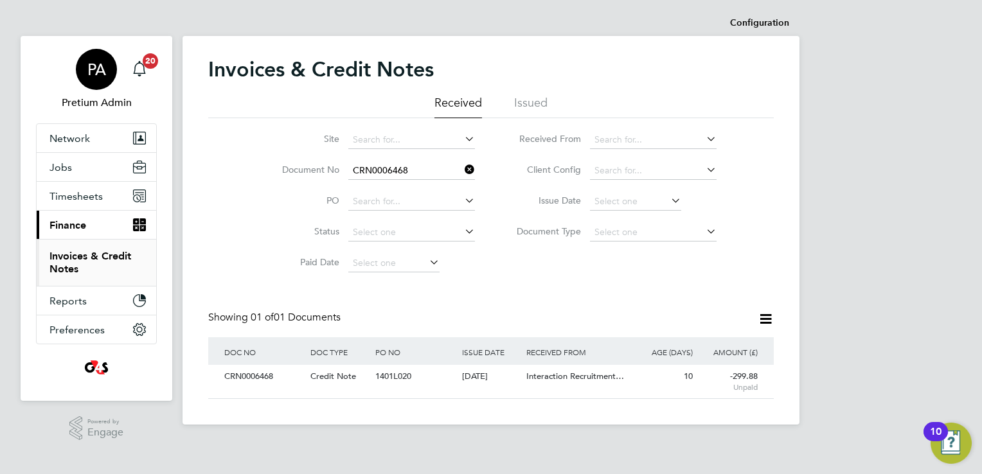
click at [95, 73] on span "PA" at bounding box center [96, 69] width 19 height 17
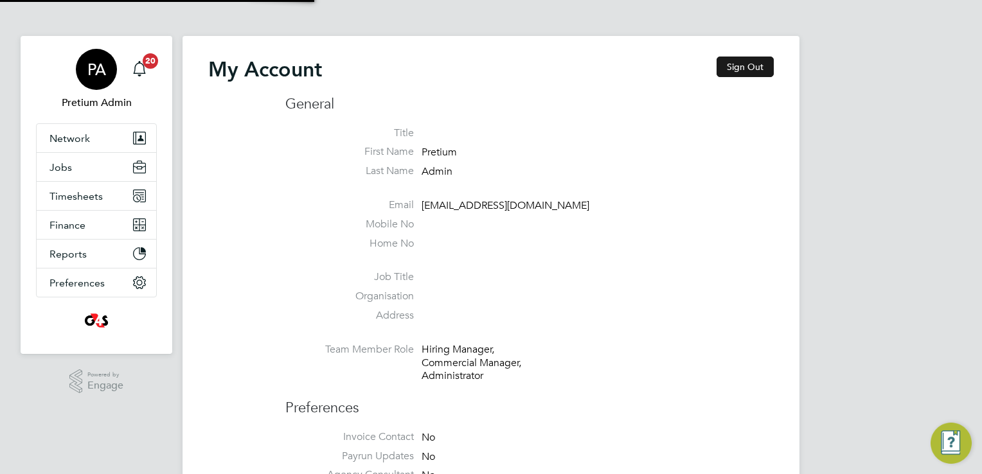
type input "G4S@pretiumresourcing.co.uk"
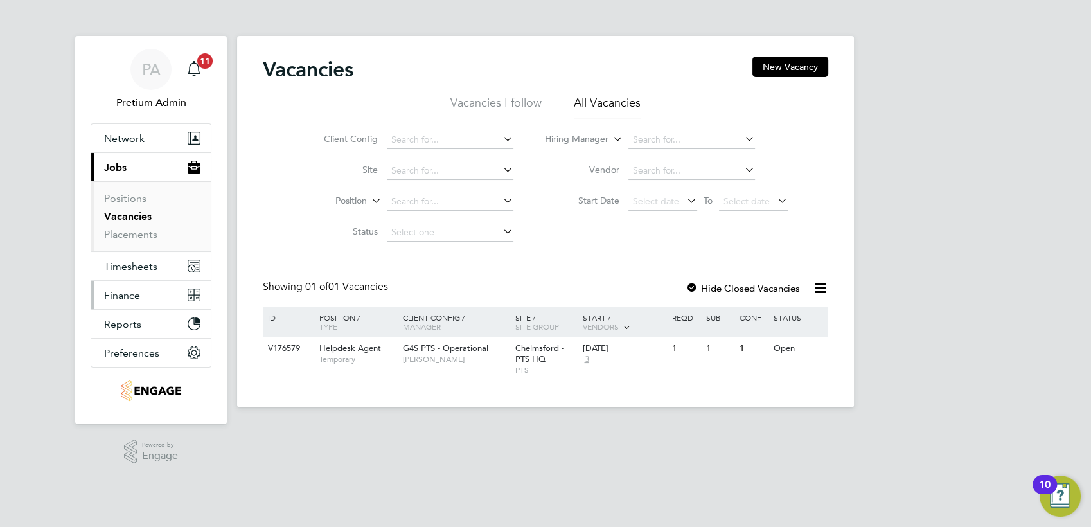
click at [160, 287] on button "Finance" at bounding box center [151, 295] width 120 height 28
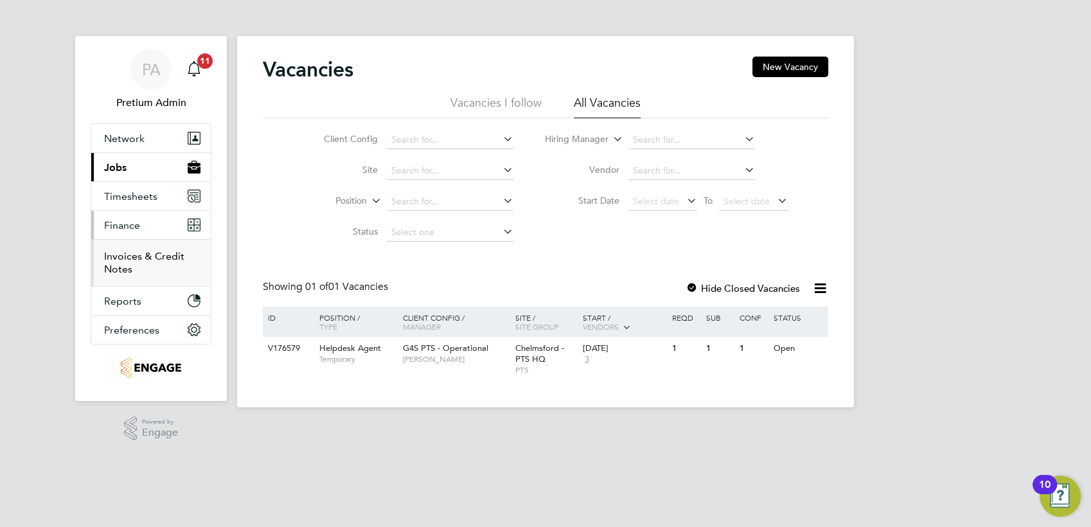
click at [147, 256] on link "Invoices & Credit Notes" at bounding box center [144, 262] width 80 height 25
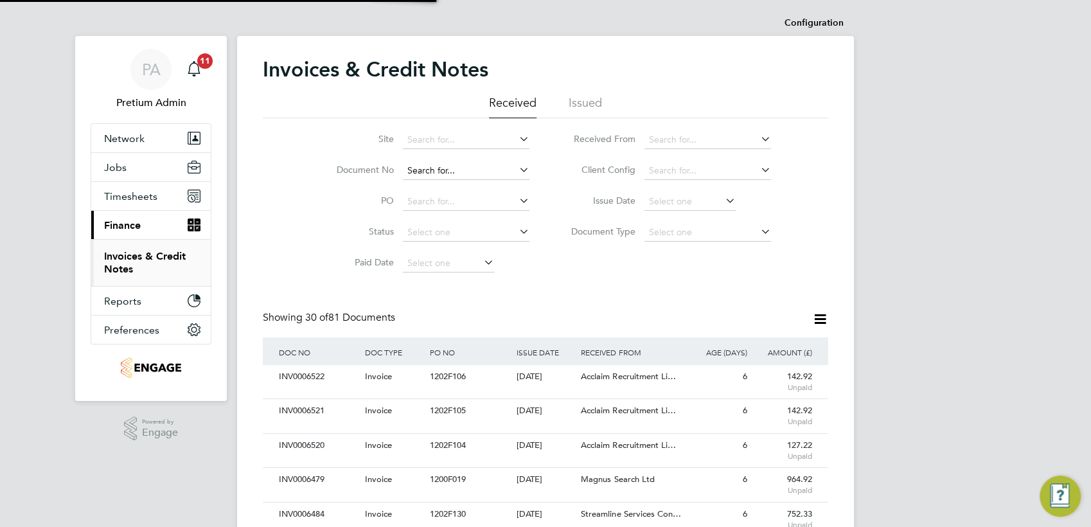
click at [465, 165] on input at bounding box center [466, 171] width 127 height 18
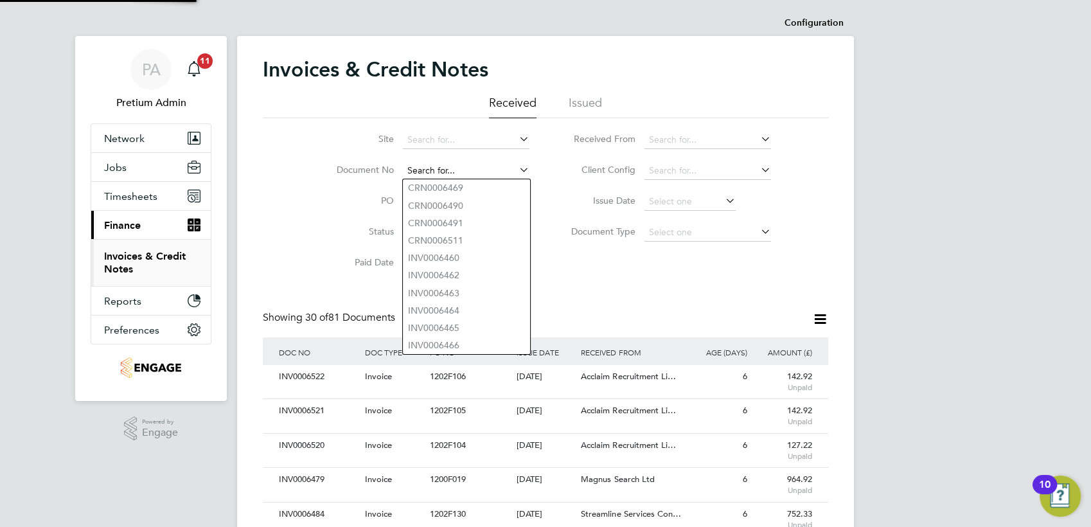
paste input "INV0006522"
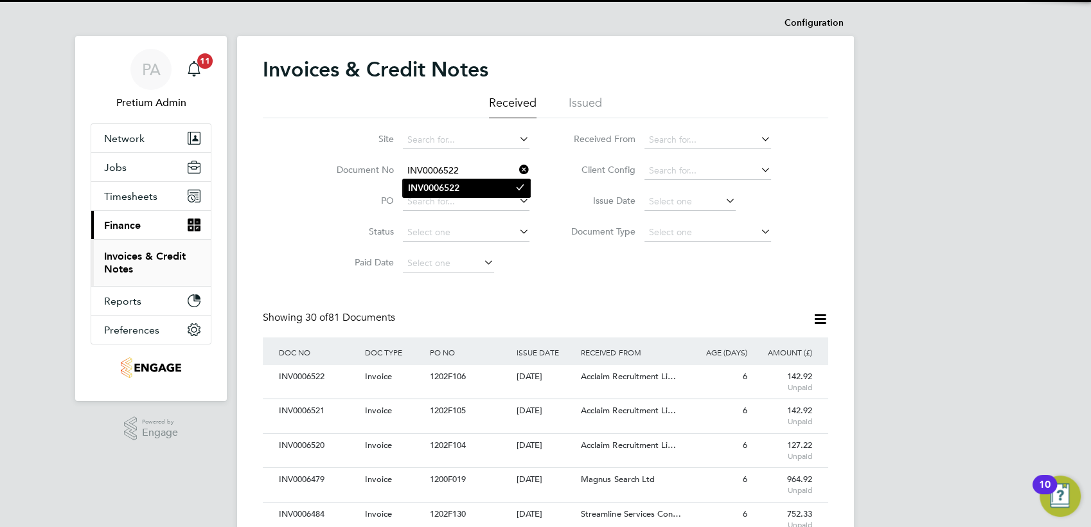
type input "INV0006522"
click at [476, 187] on li "INV0006522" at bounding box center [466, 187] width 127 height 17
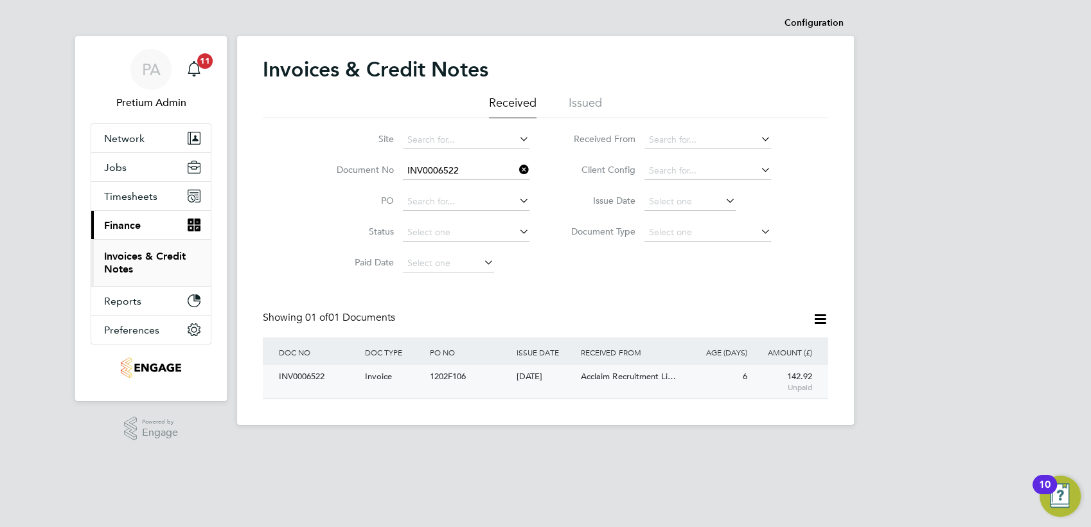
click at [541, 387] on div "[DATE]" at bounding box center [545, 377] width 65 height 24
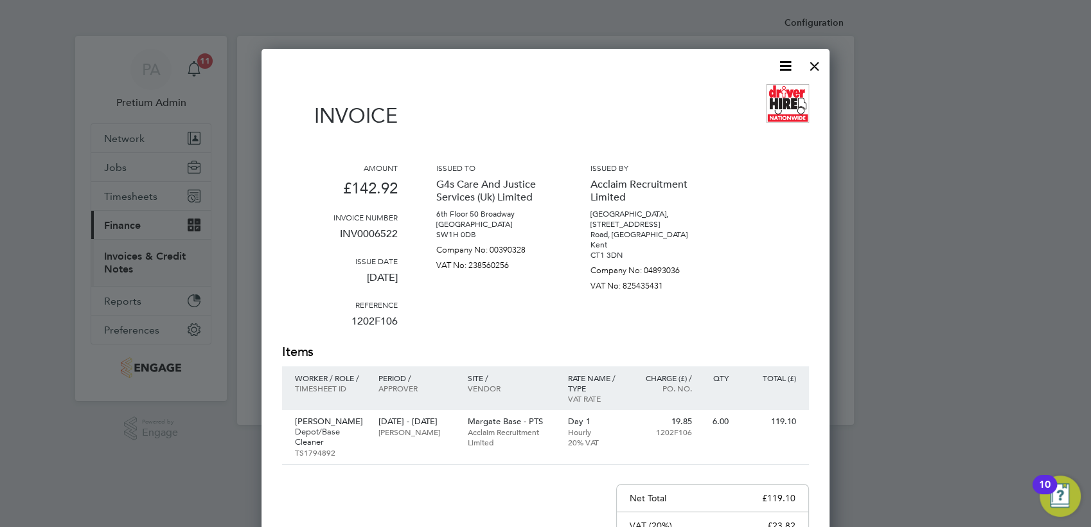
click at [814, 67] on div at bounding box center [814, 62] width 23 height 23
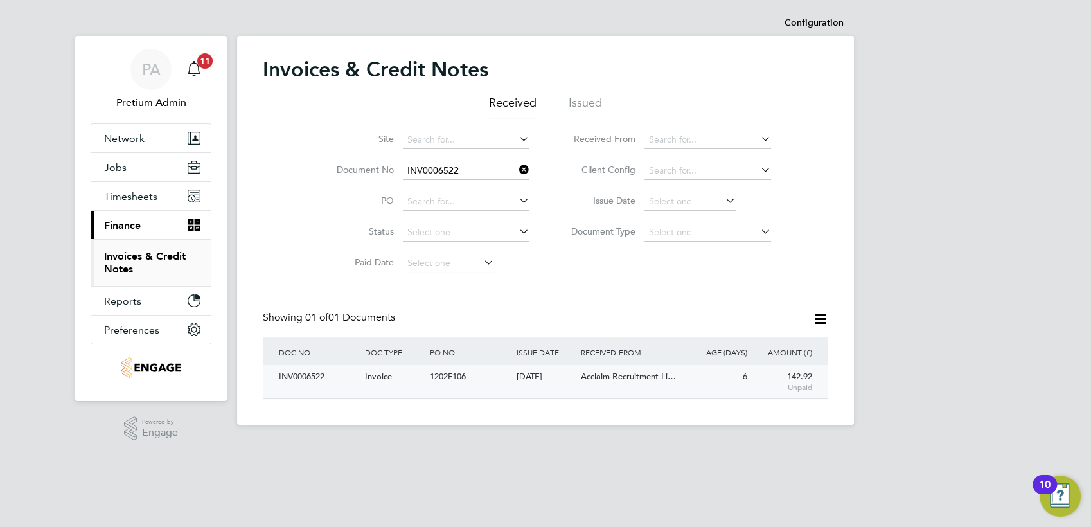
click at [488, 380] on div "1202F106" at bounding box center [470, 377] width 86 height 24
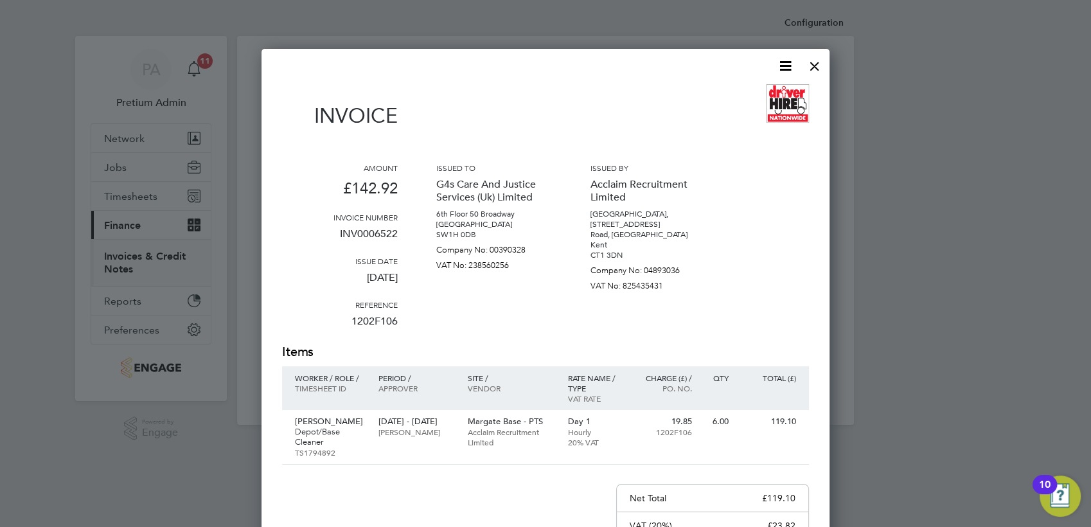
click at [781, 66] on icon at bounding box center [786, 66] width 16 height 16
click at [748, 91] on li "Download Invoice" at bounding box center [746, 96] width 89 height 18
click at [628, 118] on div "Invoice" at bounding box center [545, 112] width 527 height 57
click at [812, 64] on div at bounding box center [814, 62] width 23 height 23
